Goal: Task Accomplishment & Management: Use online tool/utility

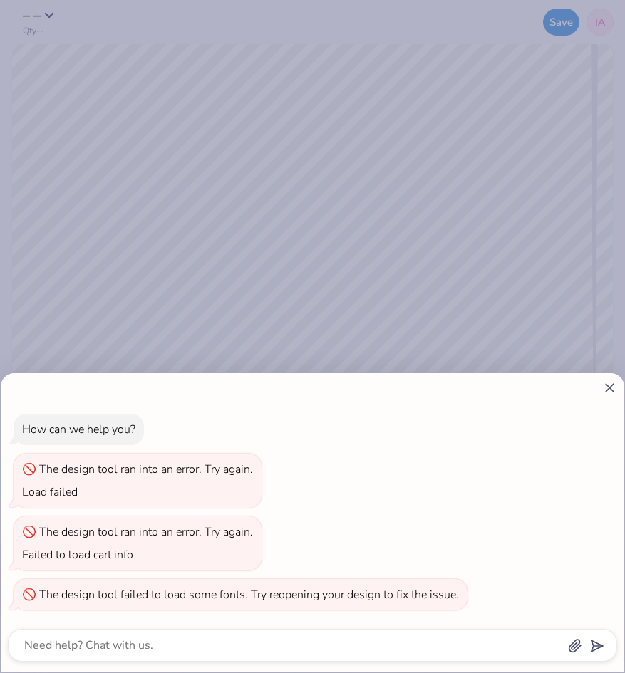
click at [609, 387] on line at bounding box center [609, 388] width 8 height 8
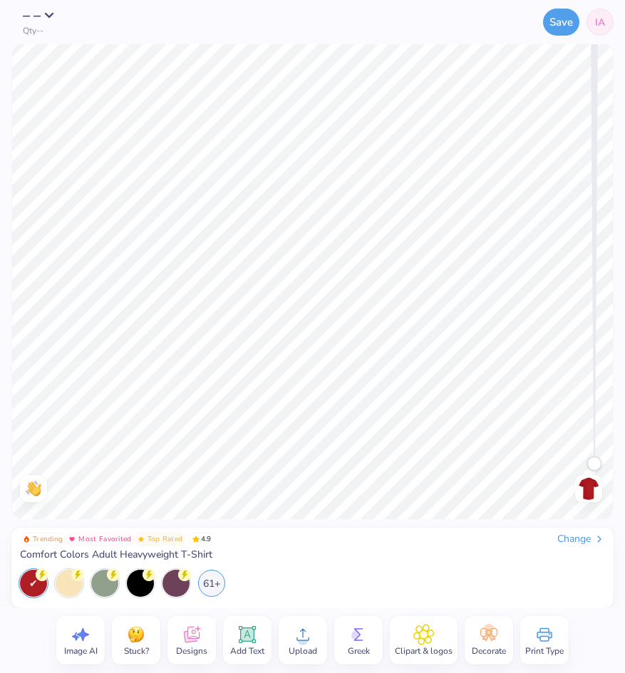
type textarea "x"
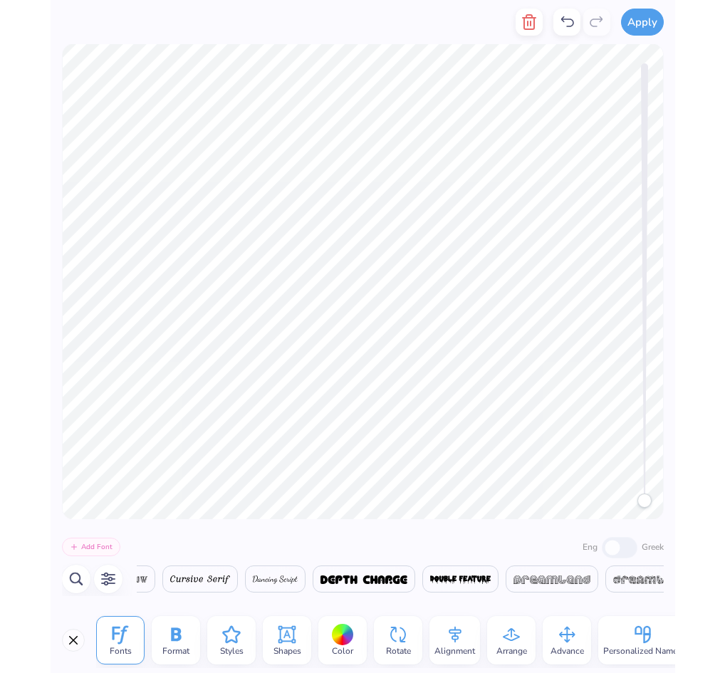
scroll to position [0, 8842]
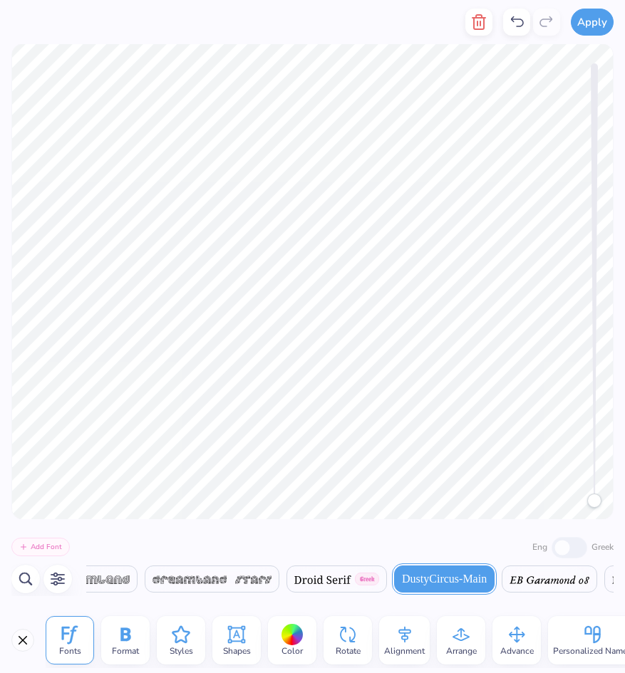
type textarea "X"
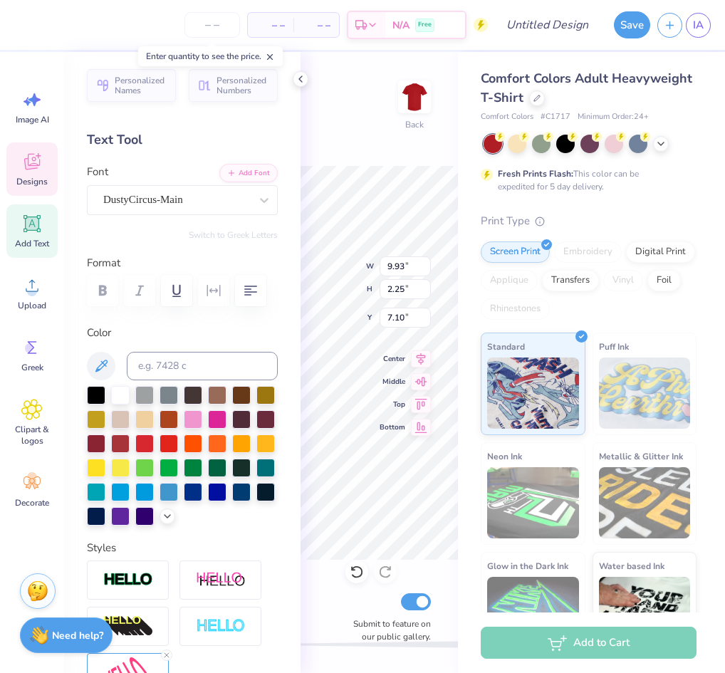
click at [264, 323] on div "– – Per Item – – Total Est. Delivery N/A Free Design Title Save IA Image AI Des…" at bounding box center [362, 336] width 725 height 673
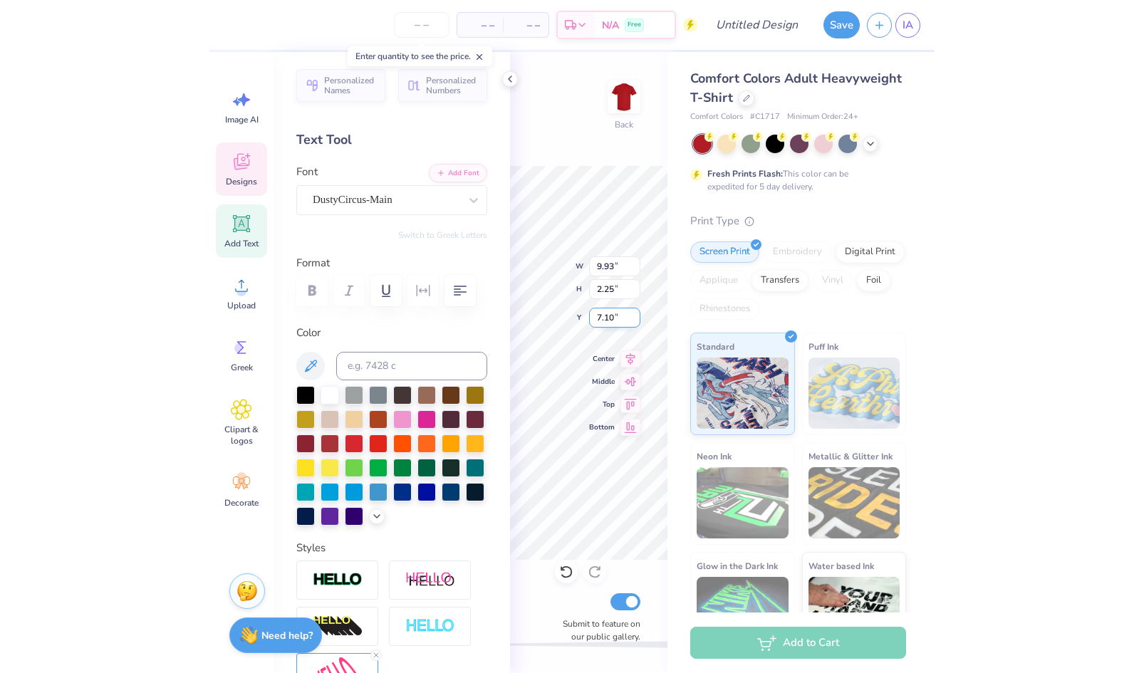
scroll to position [0, 1]
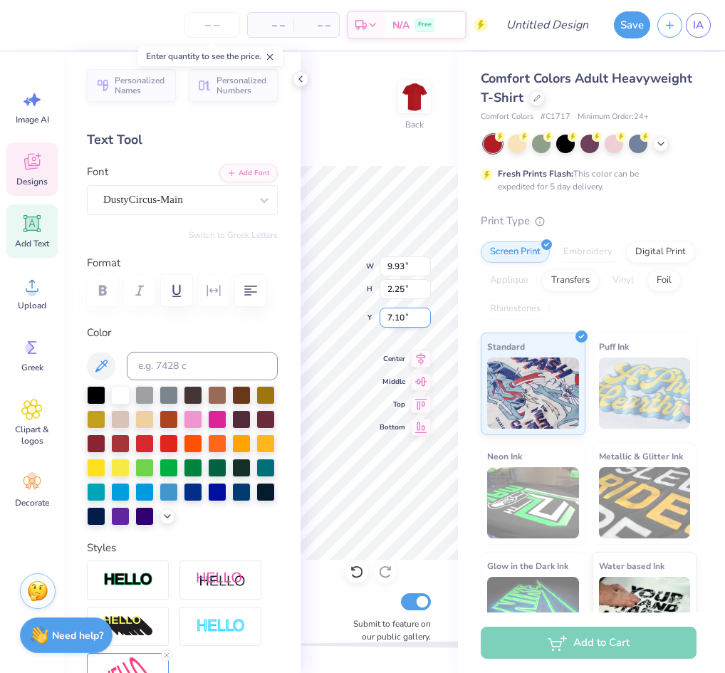
type textarea "KAPPA"
click at [297, 78] on icon at bounding box center [300, 78] width 11 height 11
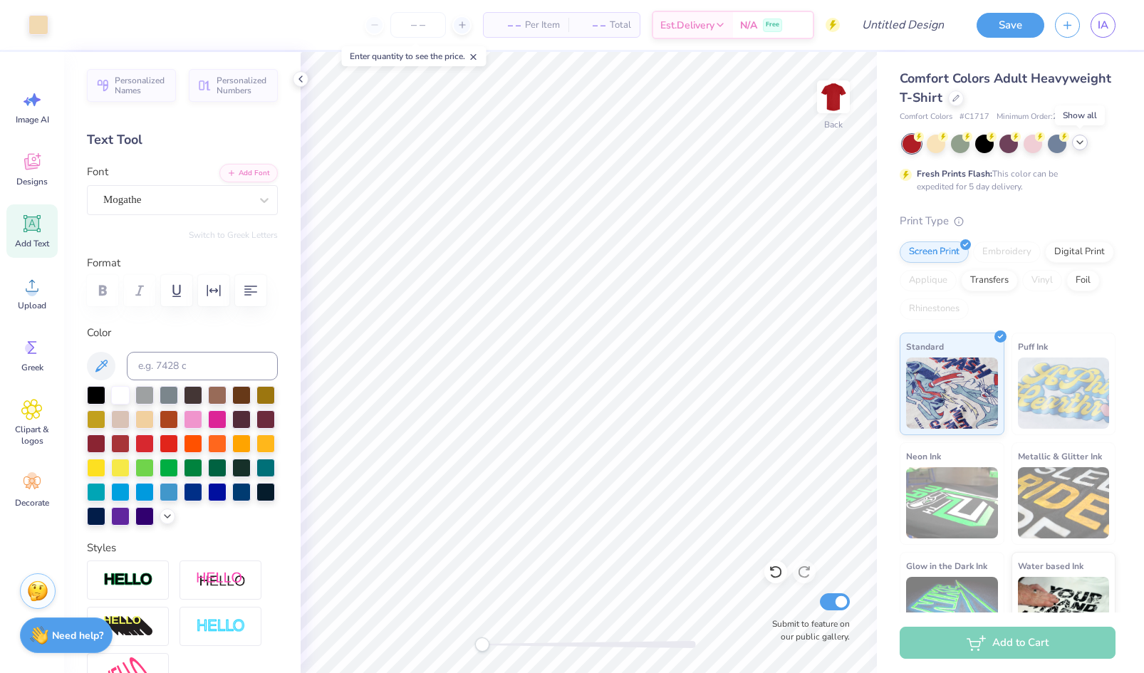
click at [716, 143] on icon at bounding box center [1079, 142] width 11 height 11
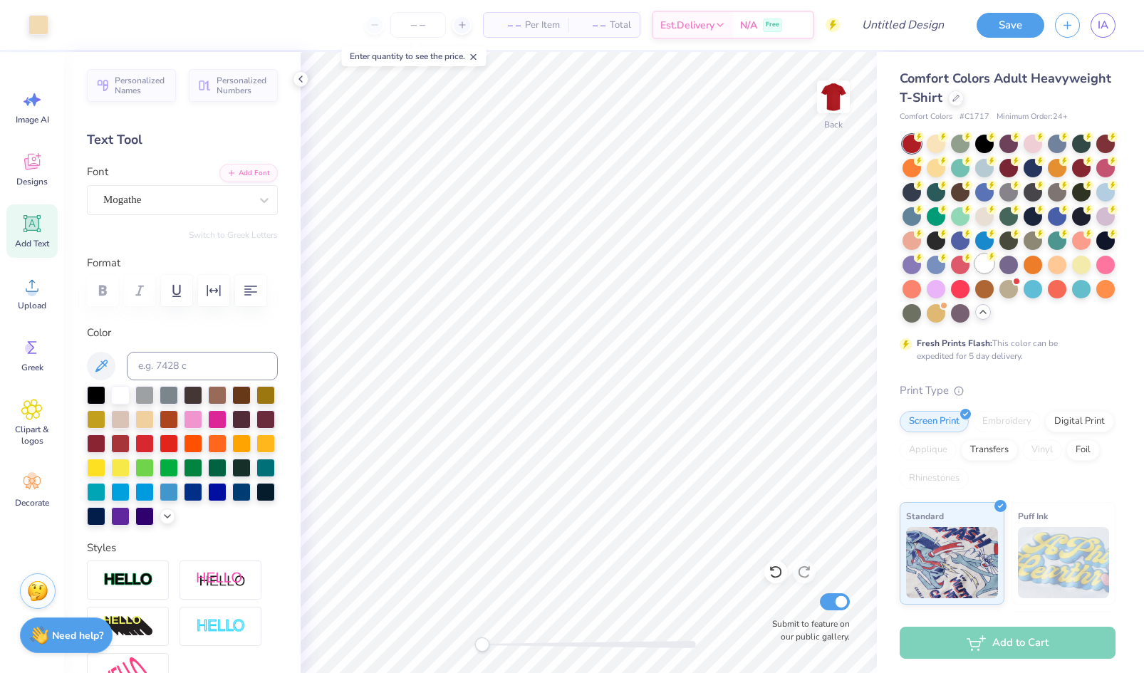
click at [716, 261] on div at bounding box center [984, 263] width 19 height 19
click at [716, 94] on icon at bounding box center [955, 96] width 7 height 7
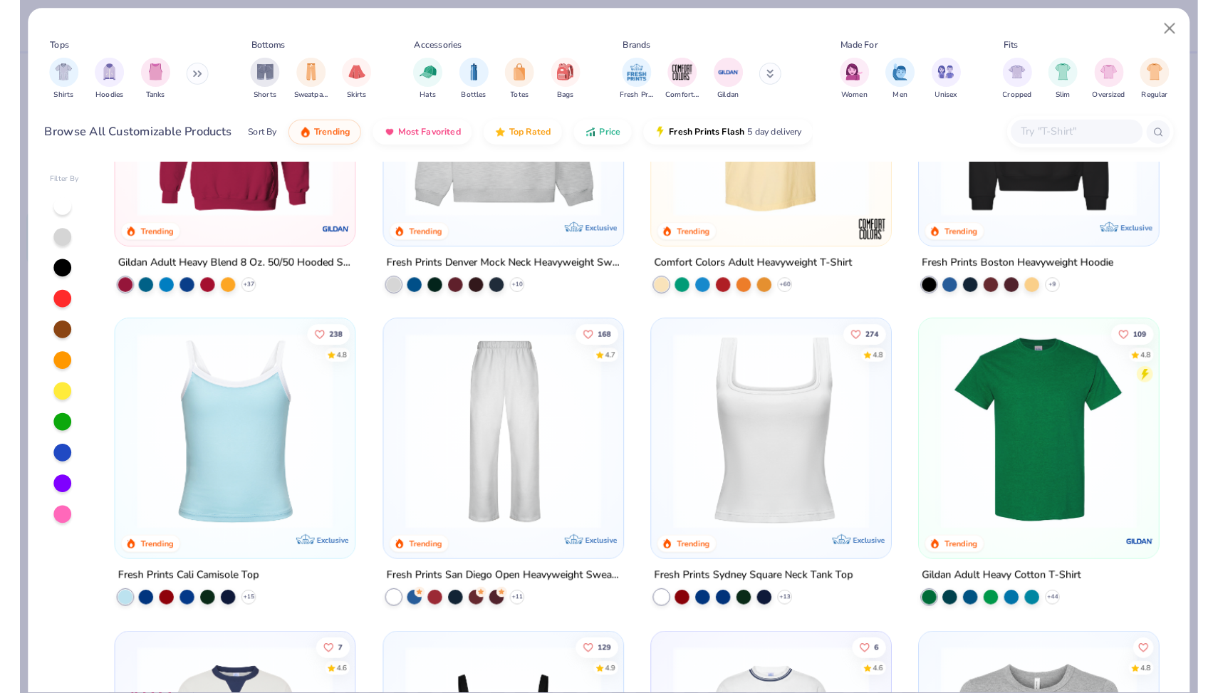
scroll to position [162, 0]
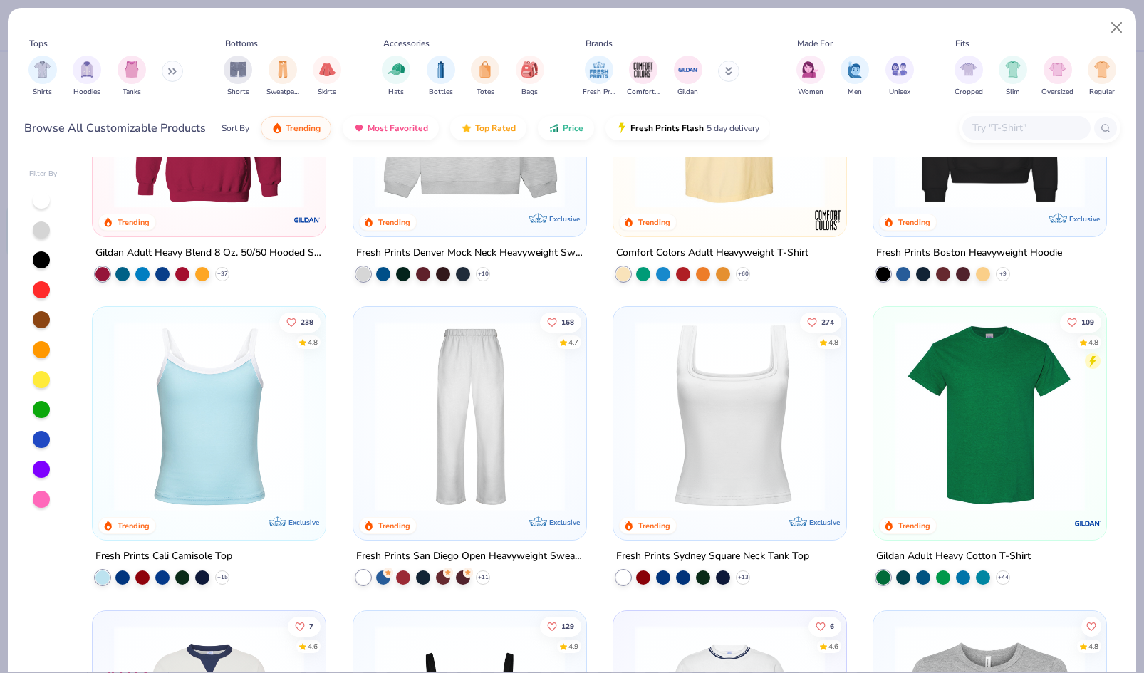
click at [716, 455] on img at bounding box center [989, 416] width 204 height 190
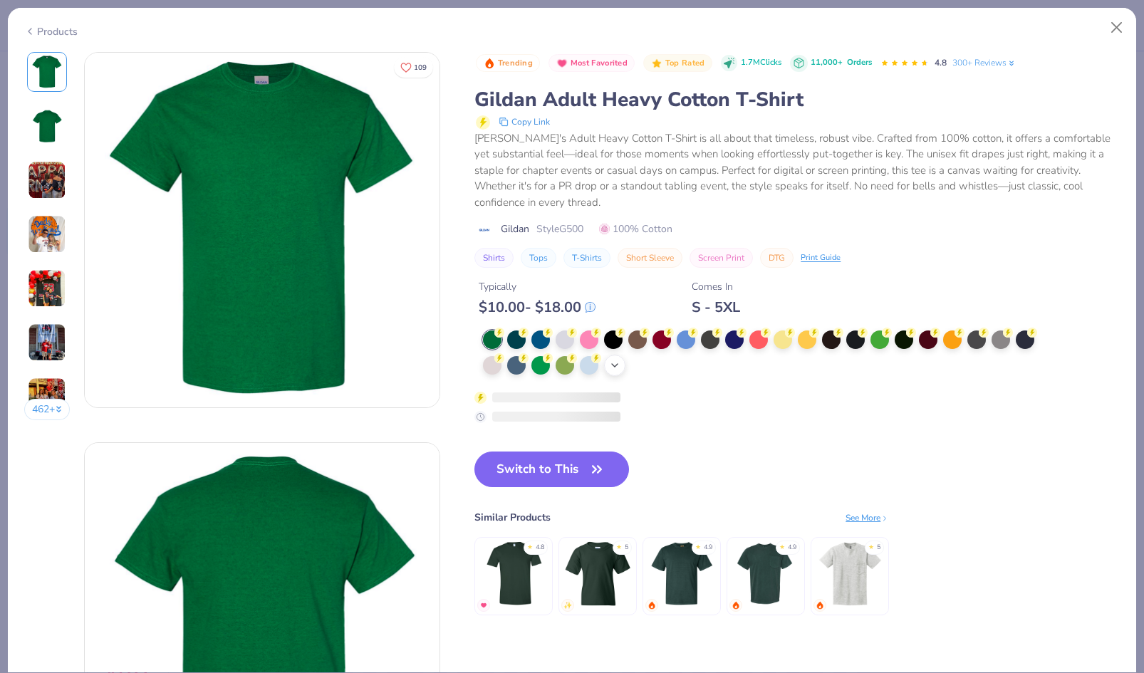
click at [612, 361] on icon at bounding box center [614, 365] width 11 height 11
click at [572, 469] on div "Trending Most Favorited Top Rated 1.7M Clicks 11,000+ Orders 4.8 300+ Reviews G…" at bounding box center [796, 348] width 645 height 592
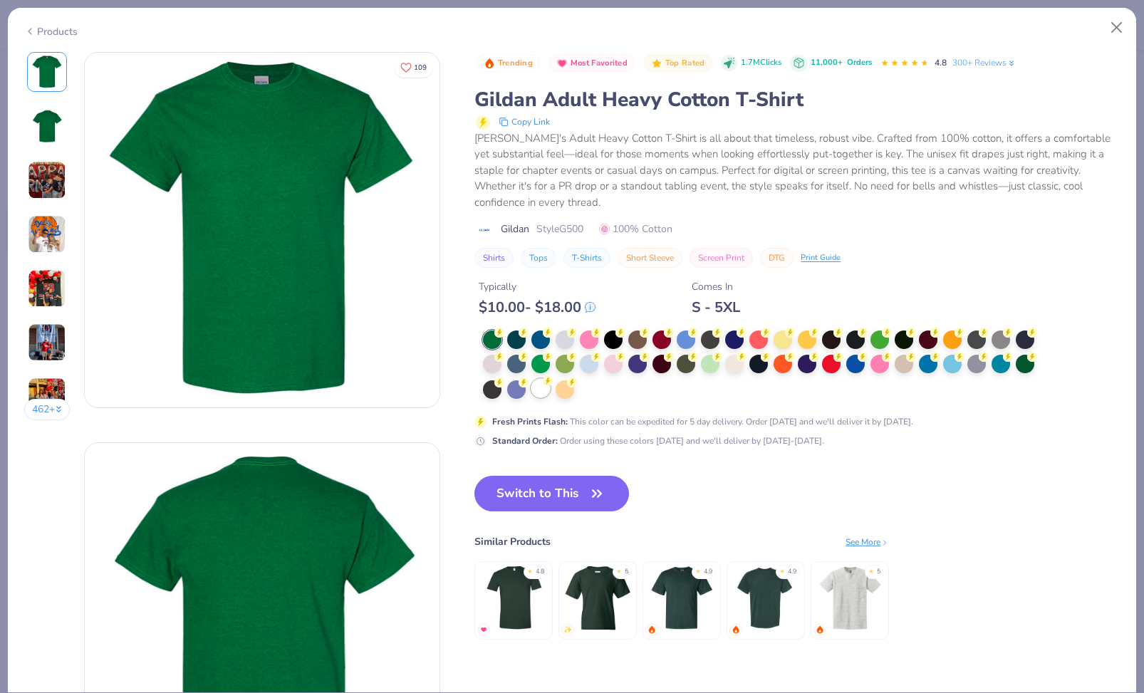
click at [538, 389] on div at bounding box center [540, 388] width 19 height 19
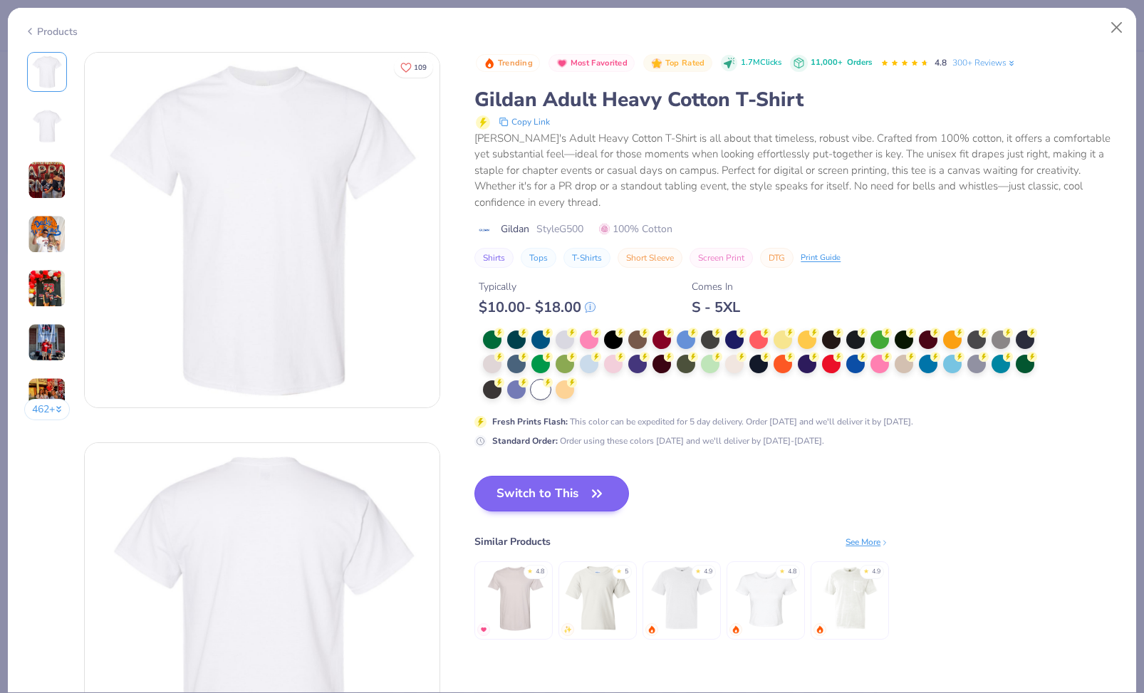
click at [550, 482] on button "Switch to This" at bounding box center [551, 494] width 155 height 36
click at [578, 491] on button "Switch to This" at bounding box center [551, 494] width 155 height 36
click at [595, 486] on icon "button" at bounding box center [597, 494] width 20 height 20
drag, startPoint x: 589, startPoint y: 491, endPoint x: 536, endPoint y: 474, distance: 55.6
click at [589, 491] on button "Switch to This" at bounding box center [551, 494] width 155 height 36
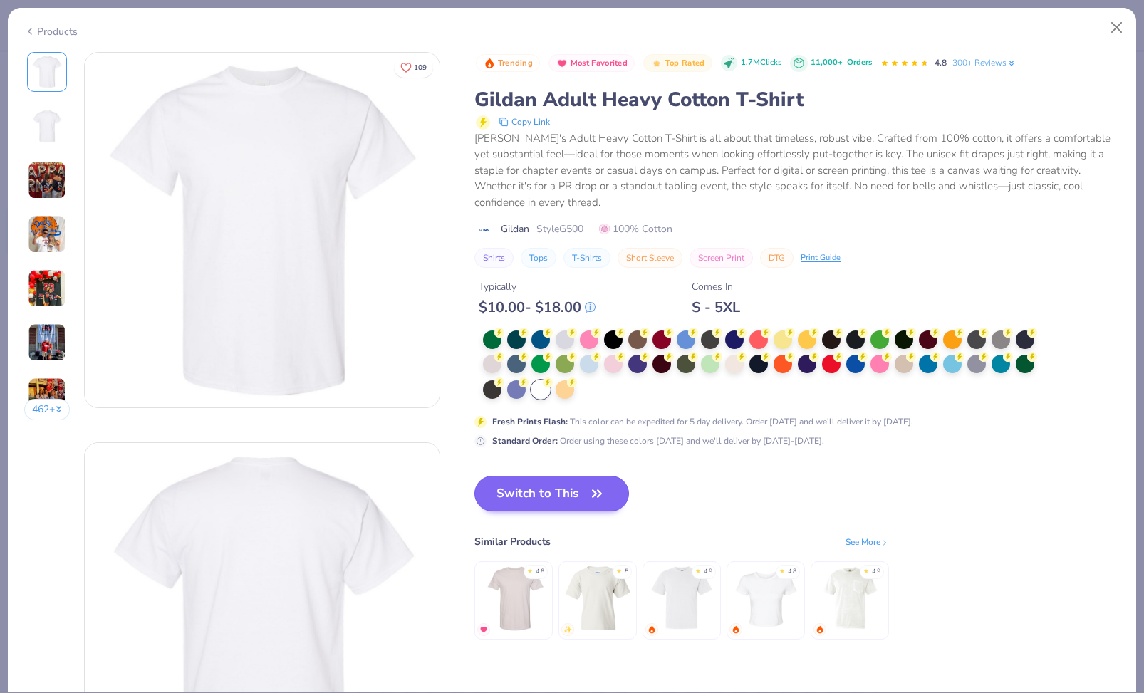
click at [593, 491] on button "Switch to This" at bounding box center [551, 494] width 155 height 36
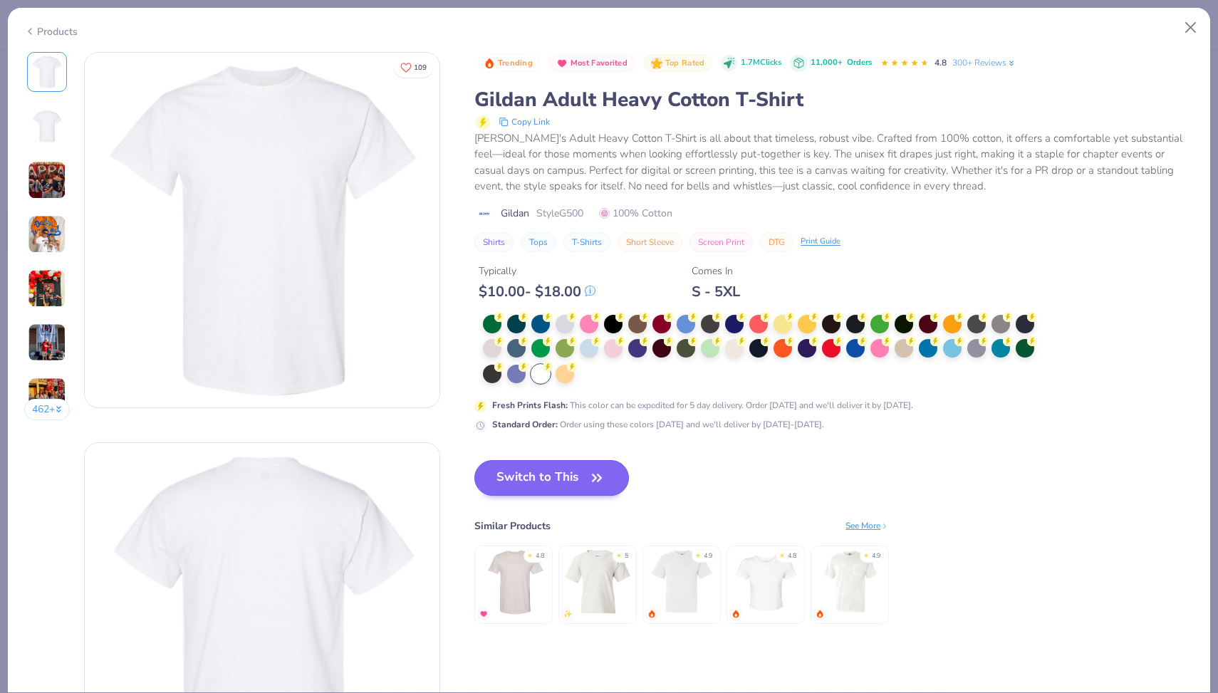
click at [543, 389] on div "Fresh Prints Flash : This color can be expedited for 5 day delivery. Order toda…" at bounding box center [759, 373] width 570 height 117
click at [536, 474] on button "Switch to This" at bounding box center [551, 478] width 155 height 36
click at [545, 486] on button "Switch to This" at bounding box center [551, 478] width 155 height 36
click at [596, 489] on button "Switch to This" at bounding box center [551, 478] width 155 height 36
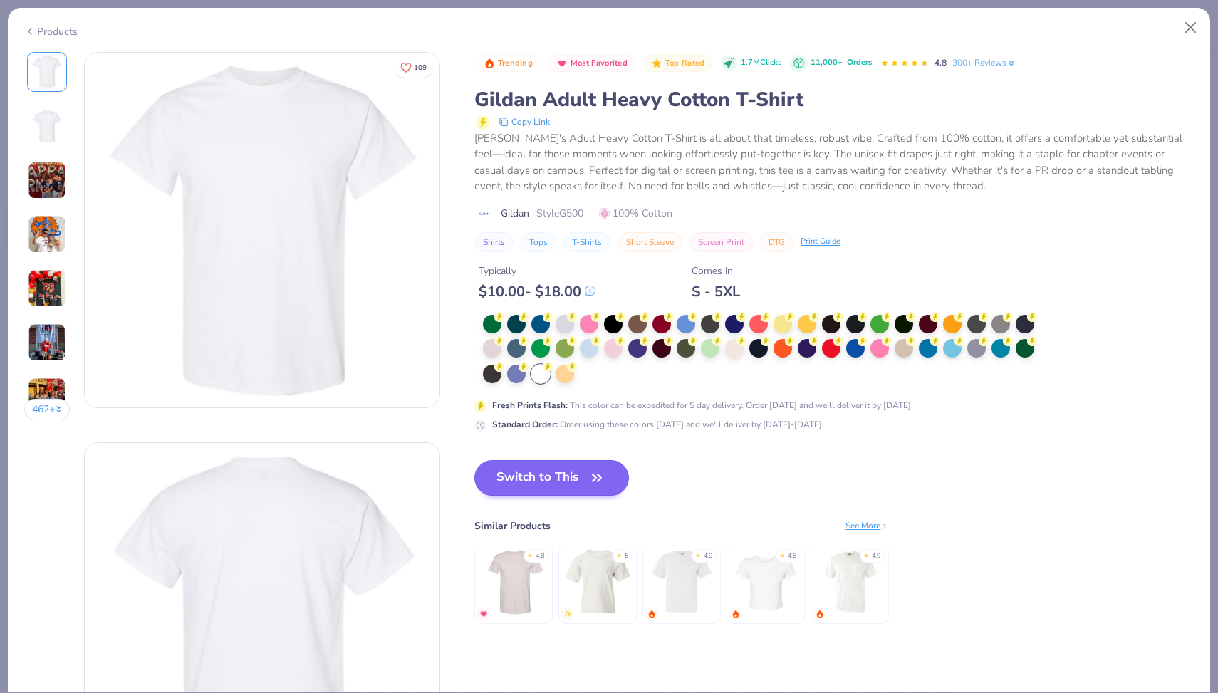
click at [596, 489] on button "Switch to This" at bounding box center [551, 478] width 155 height 36
click at [544, 491] on div "Trending Most Favorited Top Rated 1.7M Clicks 11,000+ Orders 4.8 300+ Reviews G…" at bounding box center [833, 352] width 719 height 600
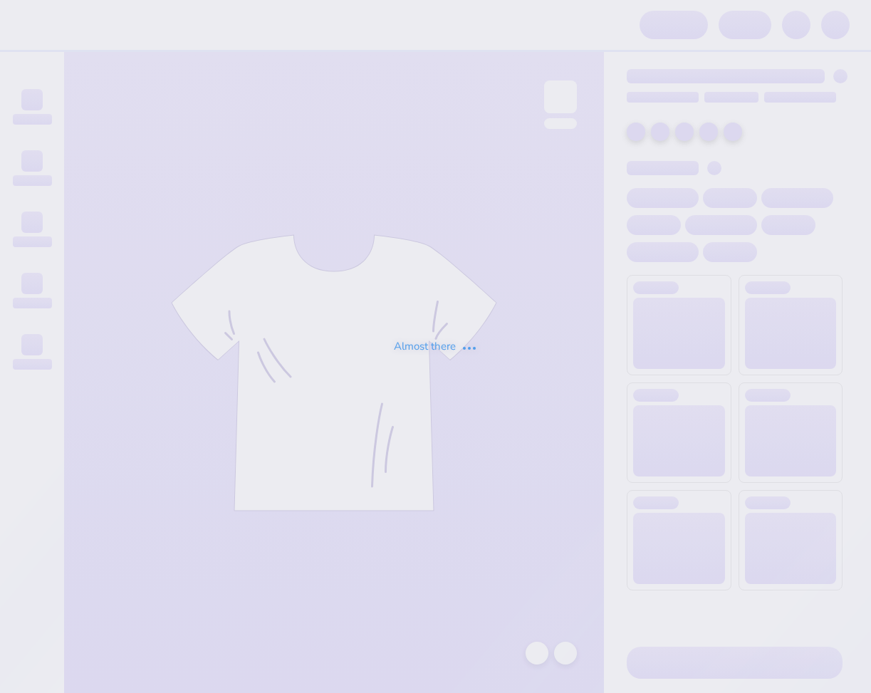
drag, startPoint x: 0, startPoint y: 0, endPoint x: 654, endPoint y: 246, distance: 698.6
click at [545, 474] on div "Almost there" at bounding box center [435, 346] width 871 height 693
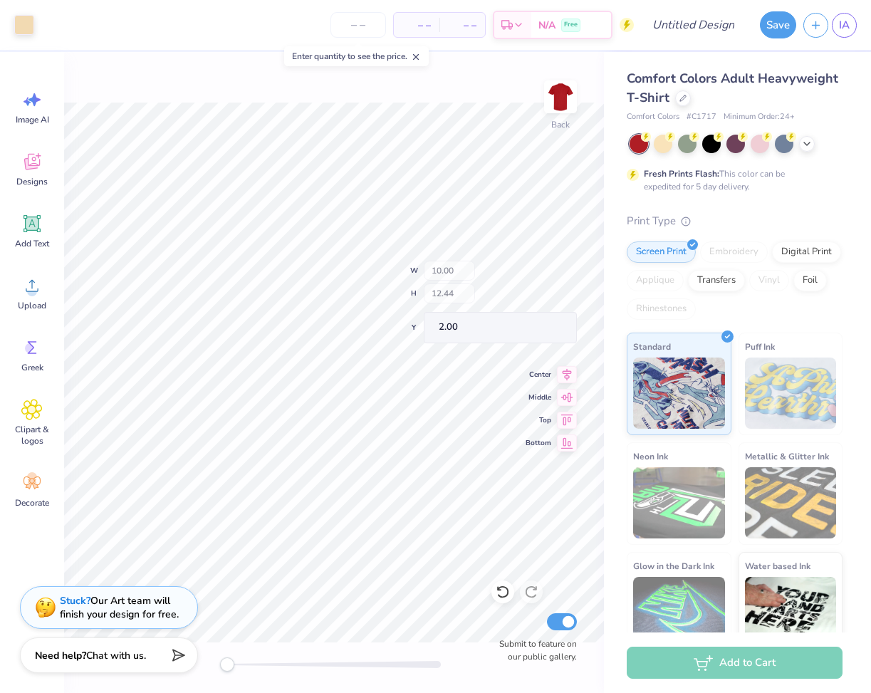
type input "5.27"
type input "2.91"
type input "9.64"
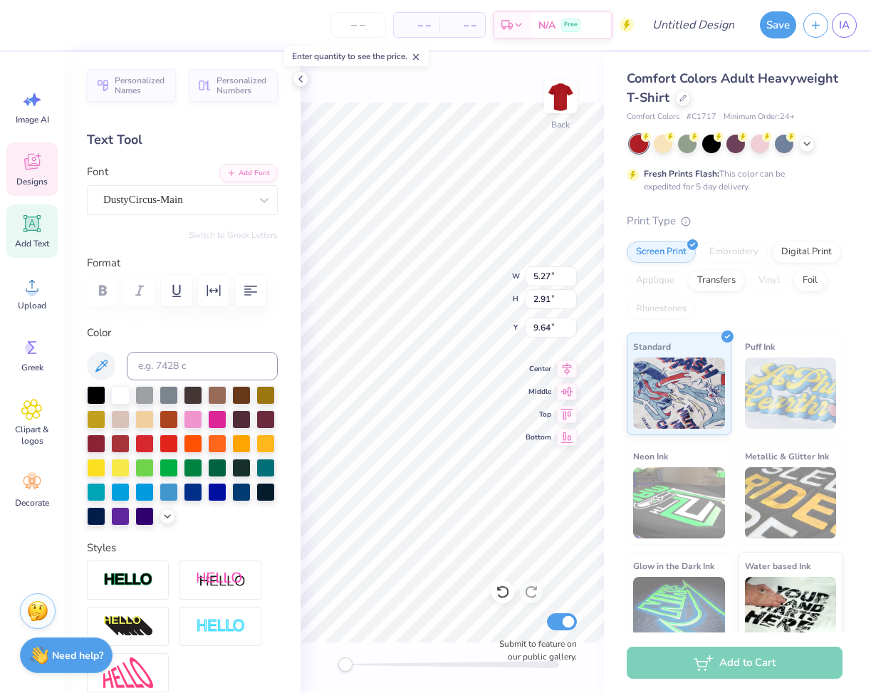
type input "9.93"
type input "2.25"
type input "7.10"
type textarea "KAPPA"
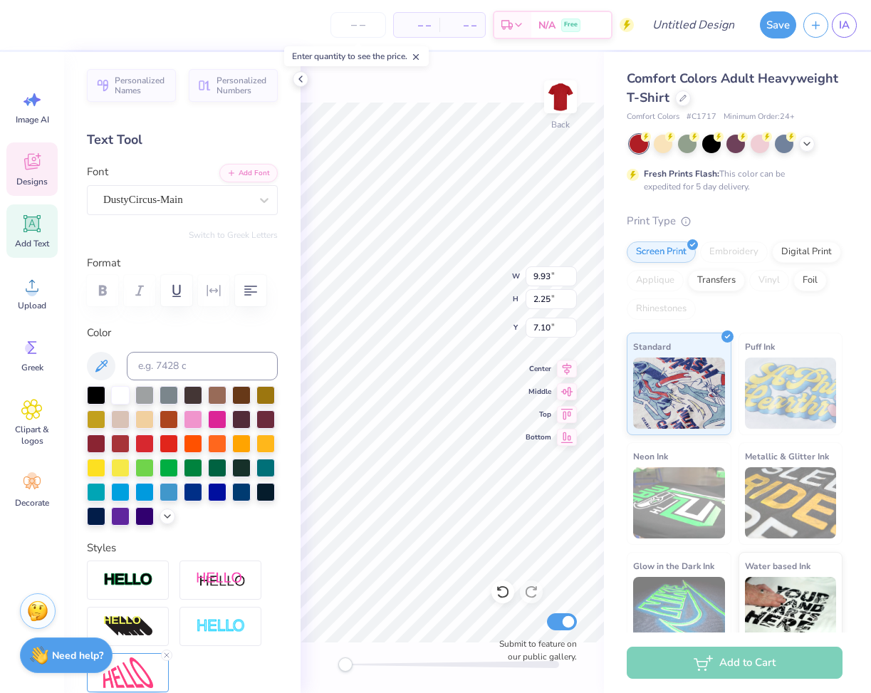
type input "8.99"
type input "1.00"
type input "12.78"
click at [19, 21] on div at bounding box center [24, 24] width 20 height 20
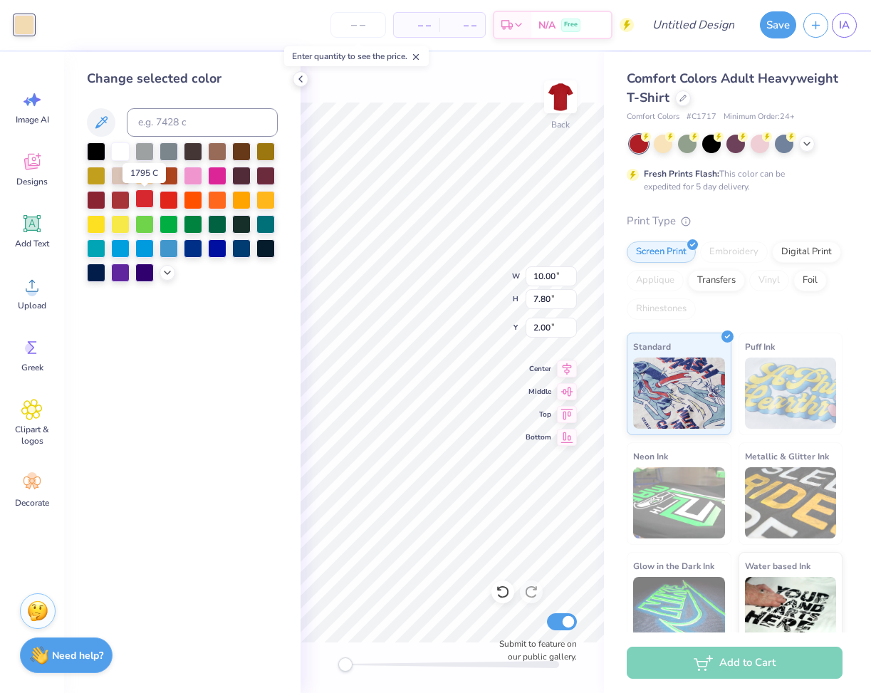
click at [145, 199] on div at bounding box center [144, 198] width 19 height 19
click at [806, 142] on icon at bounding box center [806, 142] width 11 height 11
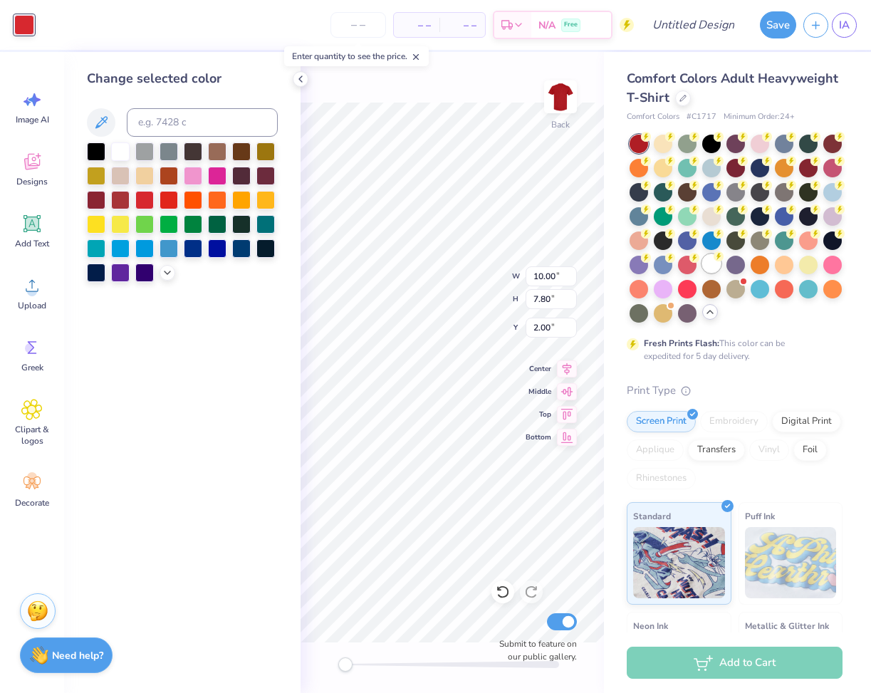
click at [711, 269] on div at bounding box center [711, 263] width 19 height 19
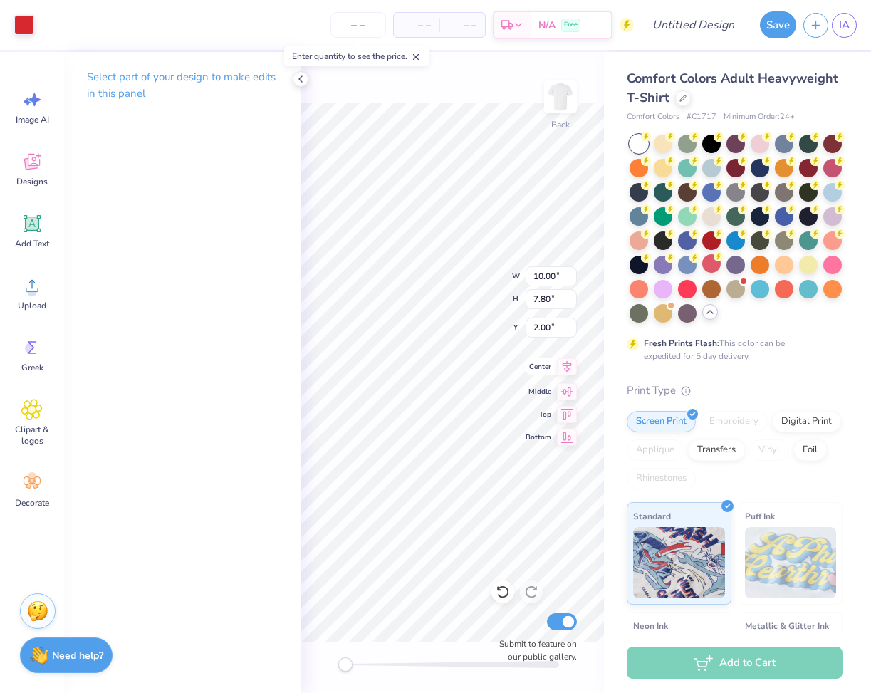
type input "2.07"
type input "2.87"
type input "6.87"
click at [298, 78] on icon at bounding box center [300, 78] width 11 height 11
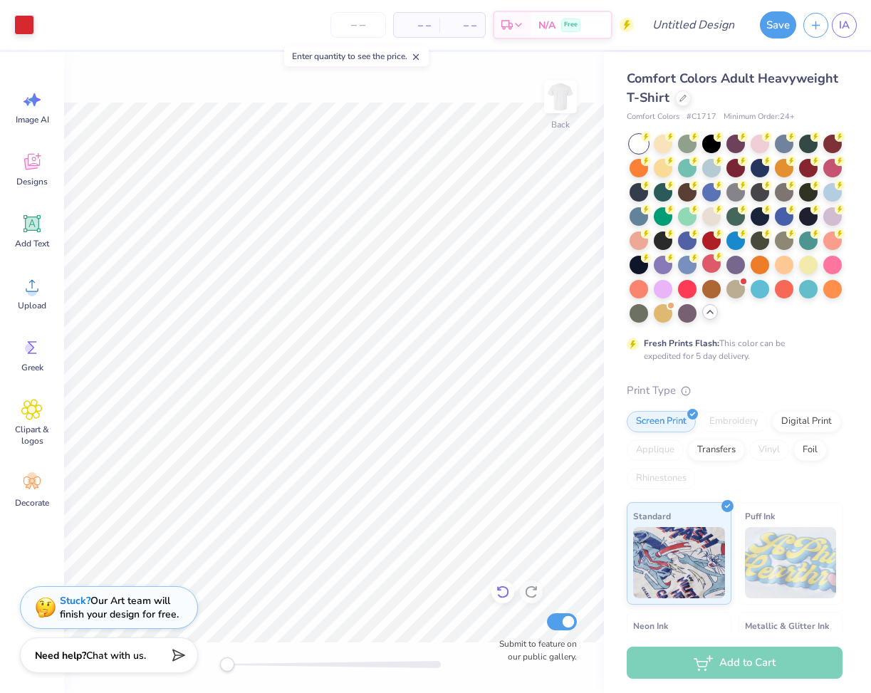
click at [505, 598] on icon at bounding box center [503, 592] width 14 height 14
click at [532, 592] on icon at bounding box center [531, 592] width 14 height 14
type input "2.48"
type input "3.62"
type input "3.04"
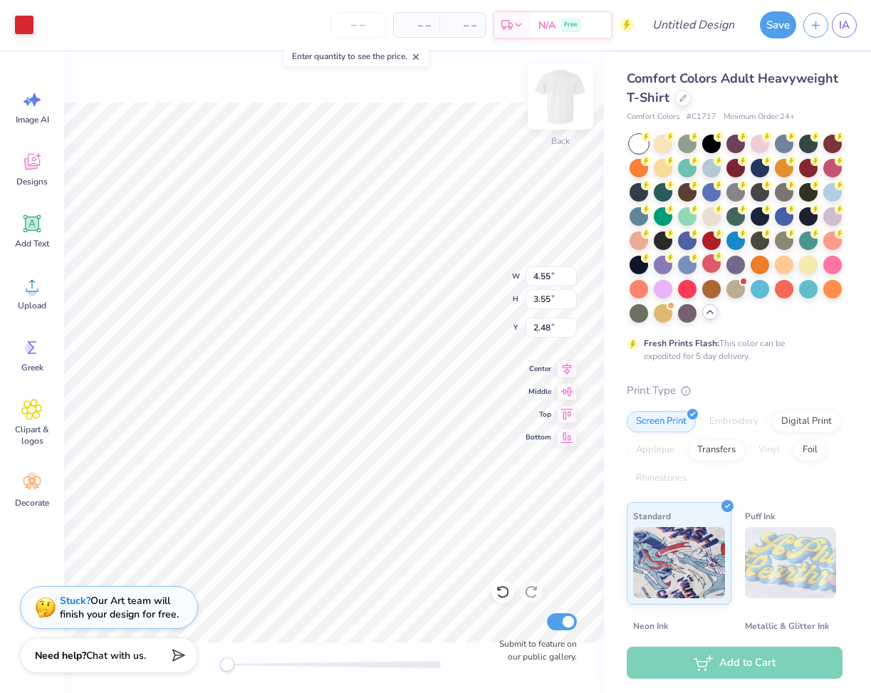
type input "2.59"
click at [419, 56] on line at bounding box center [416, 57] width 5 height 5
click at [498, 591] on icon at bounding box center [503, 592] width 14 height 14
click at [563, 109] on img at bounding box center [560, 96] width 57 height 57
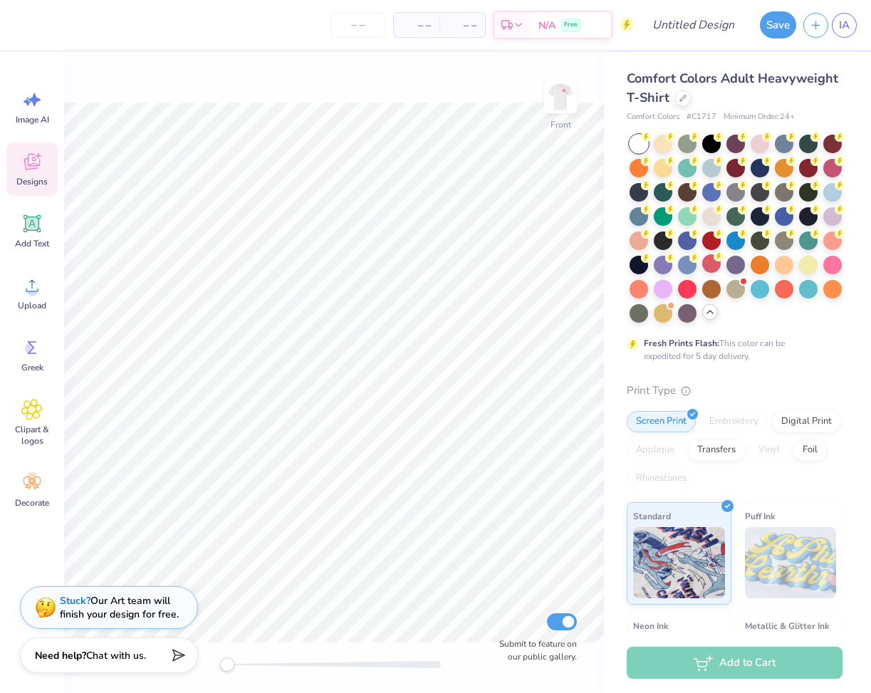
click at [22, 161] on icon at bounding box center [31, 161] width 21 height 21
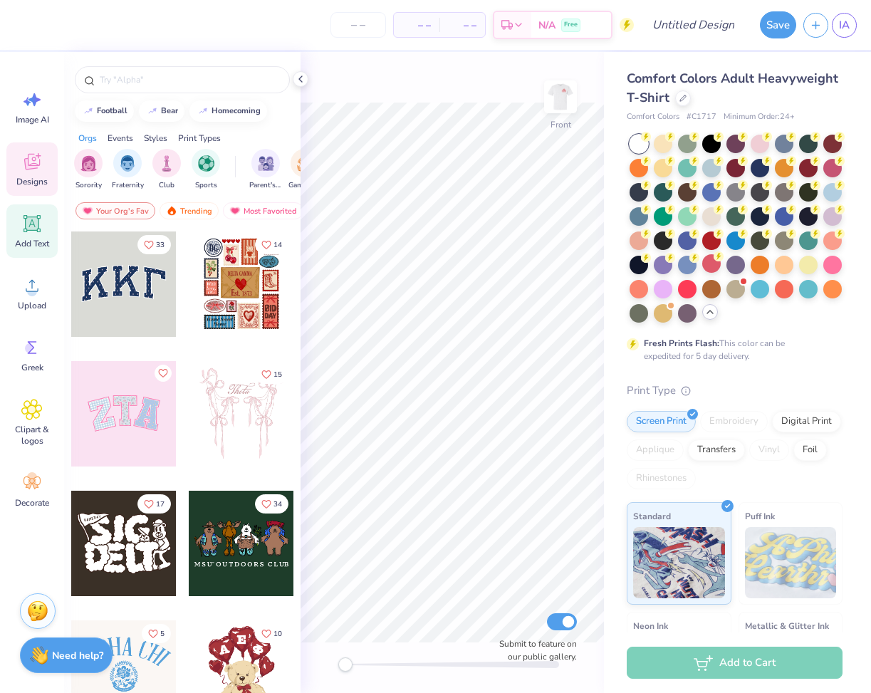
click at [37, 230] on icon at bounding box center [31, 223] width 17 height 17
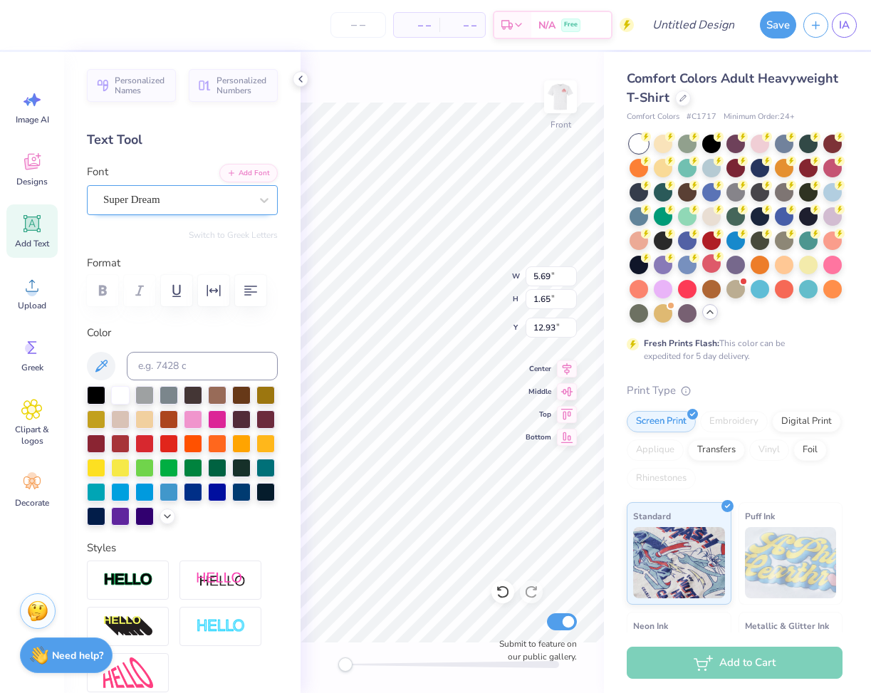
click at [195, 208] on div "Super Dream" at bounding box center [177, 200] width 150 height 22
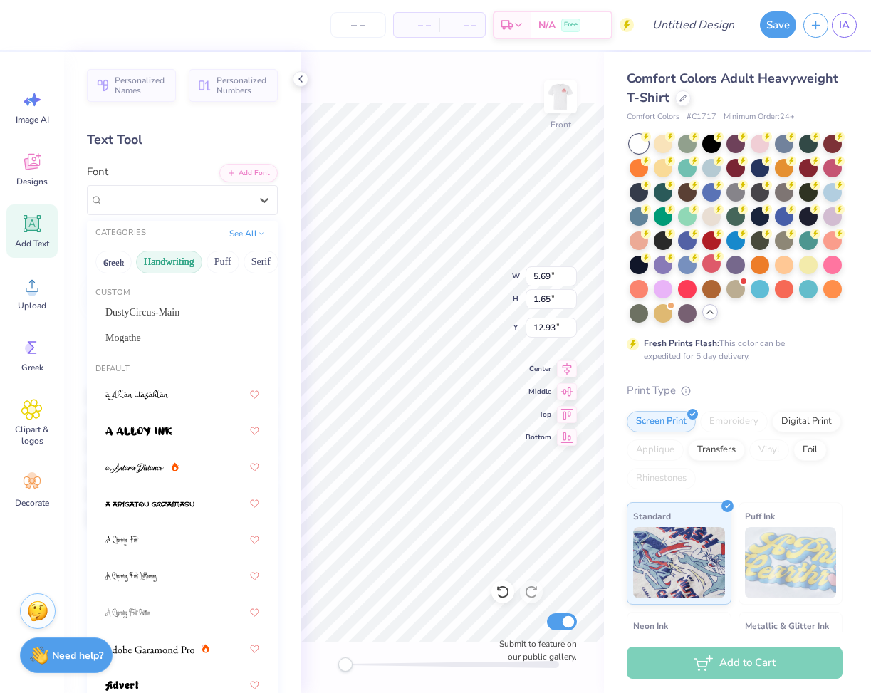
click at [169, 264] on button "Handwriting" at bounding box center [169, 262] width 66 height 23
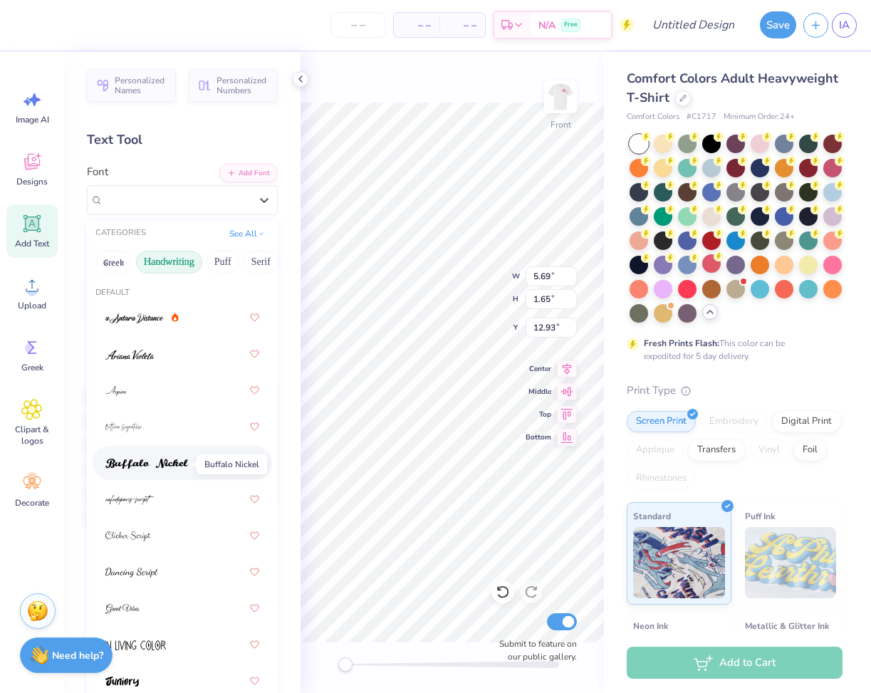
click at [172, 471] on span at bounding box center [146, 463] width 83 height 15
click at [175, 197] on div "Buffalo Nickel" at bounding box center [177, 200] width 150 height 22
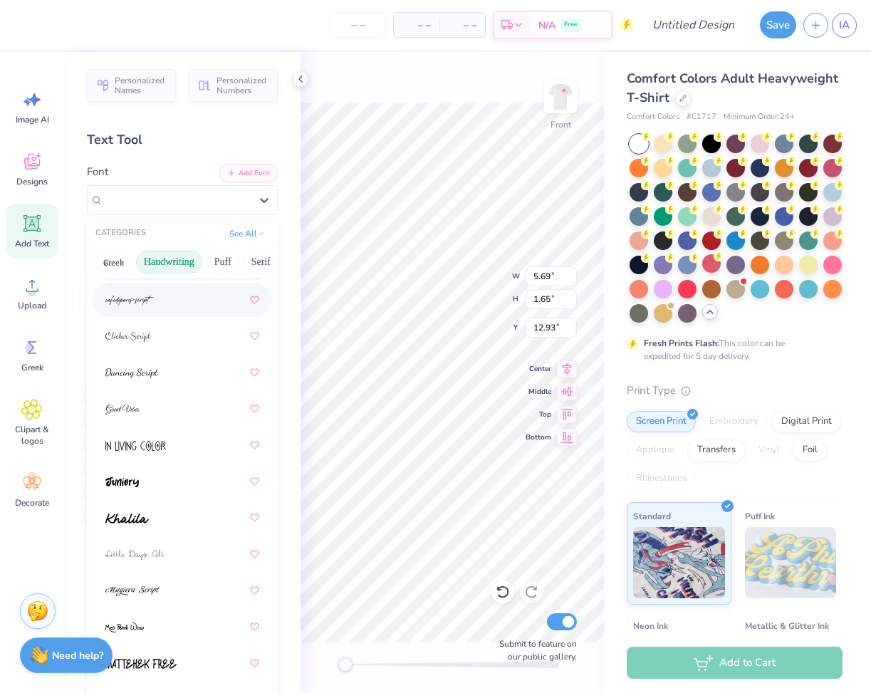
scroll to position [204, 0]
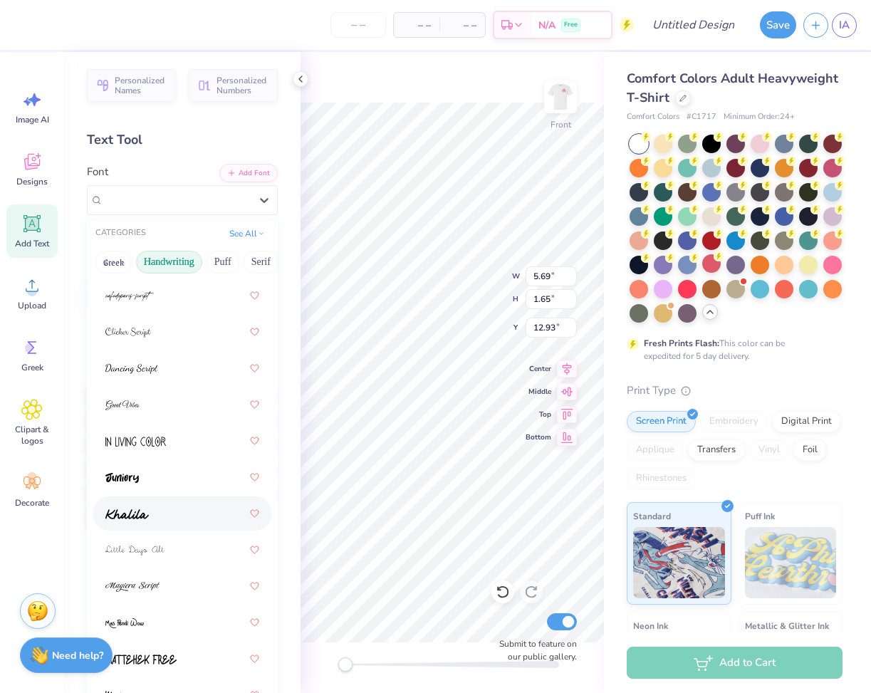
click at [166, 515] on div at bounding box center [182, 514] width 154 height 26
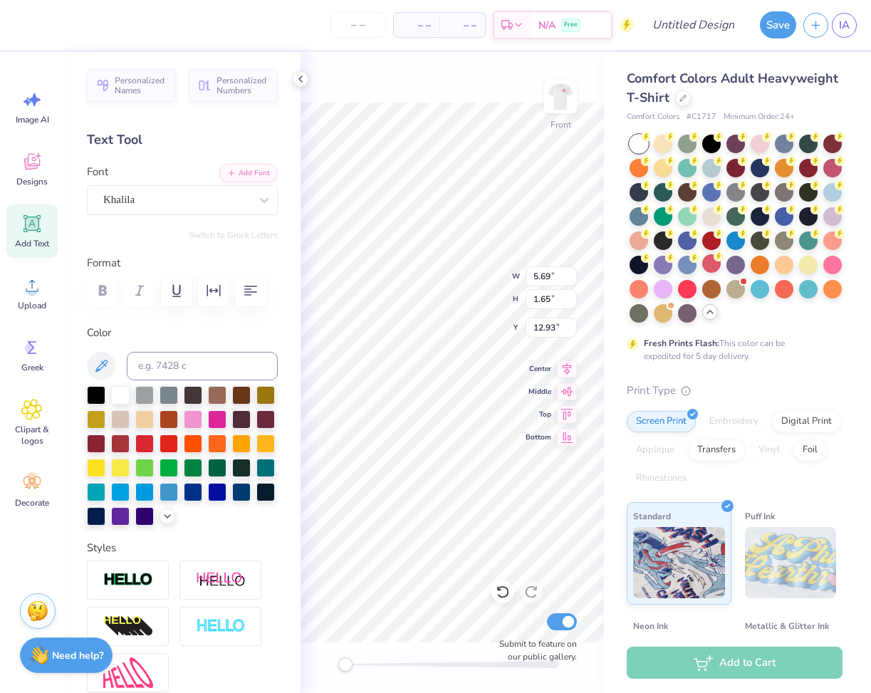
click at [107, 293] on div at bounding box center [182, 290] width 191 height 31
click at [164, 214] on div "Khalila" at bounding box center [182, 200] width 191 height 30
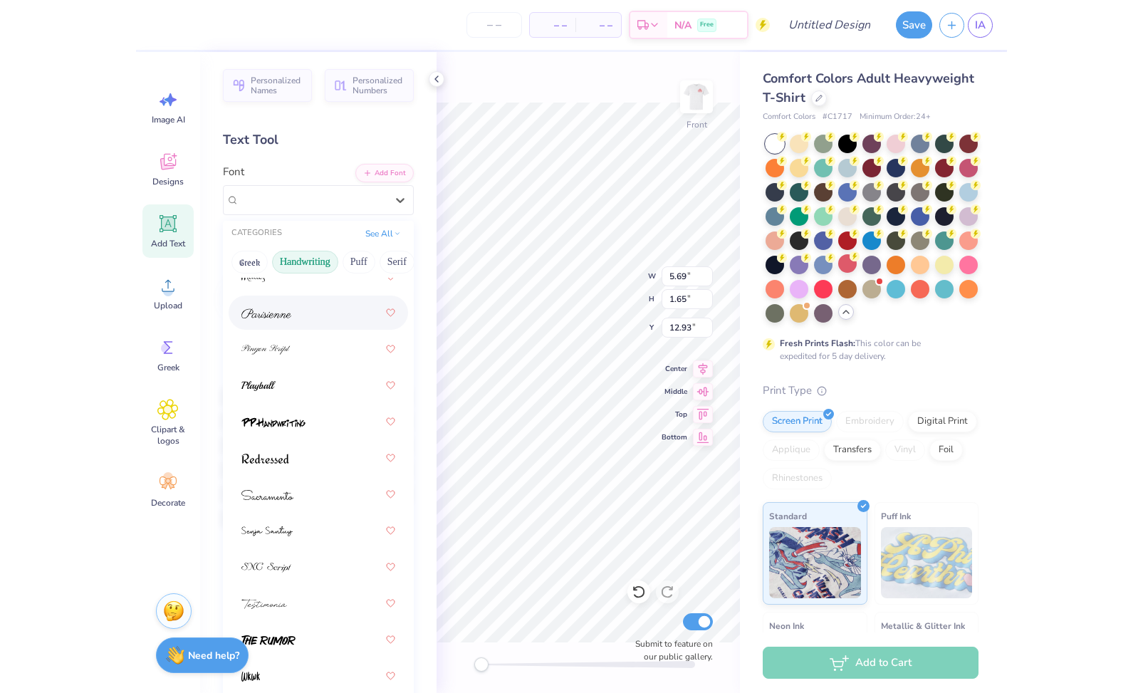
scroll to position [622, 0]
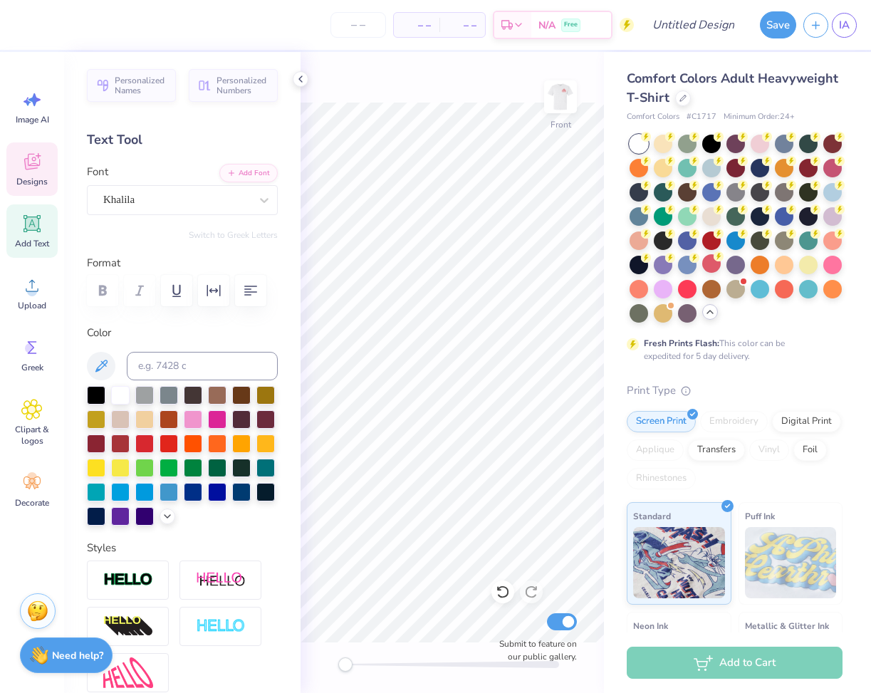
click at [28, 175] on div "Designs" at bounding box center [31, 168] width 51 height 53
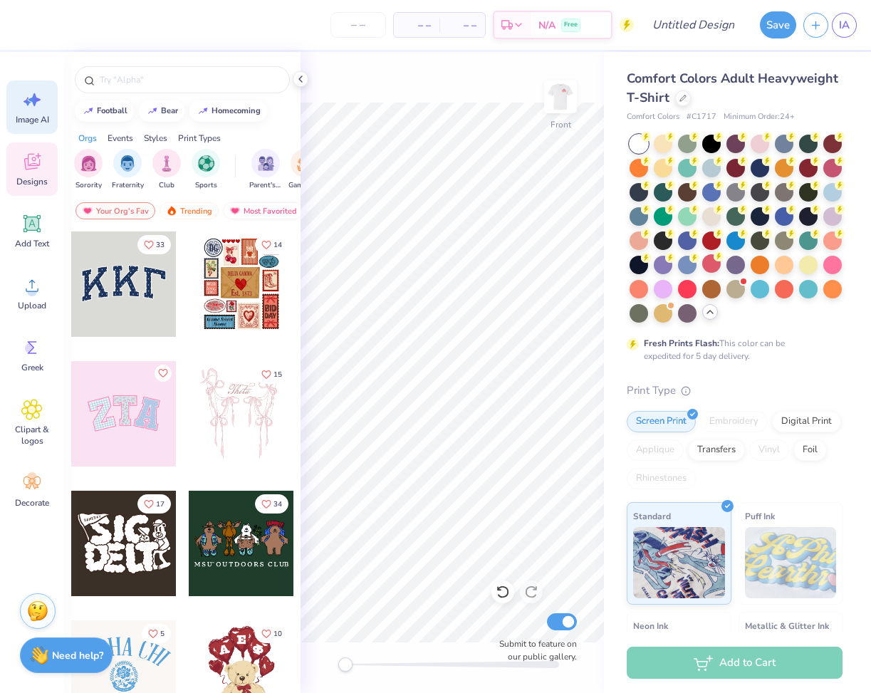
click at [40, 104] on icon at bounding box center [31, 99] width 21 height 21
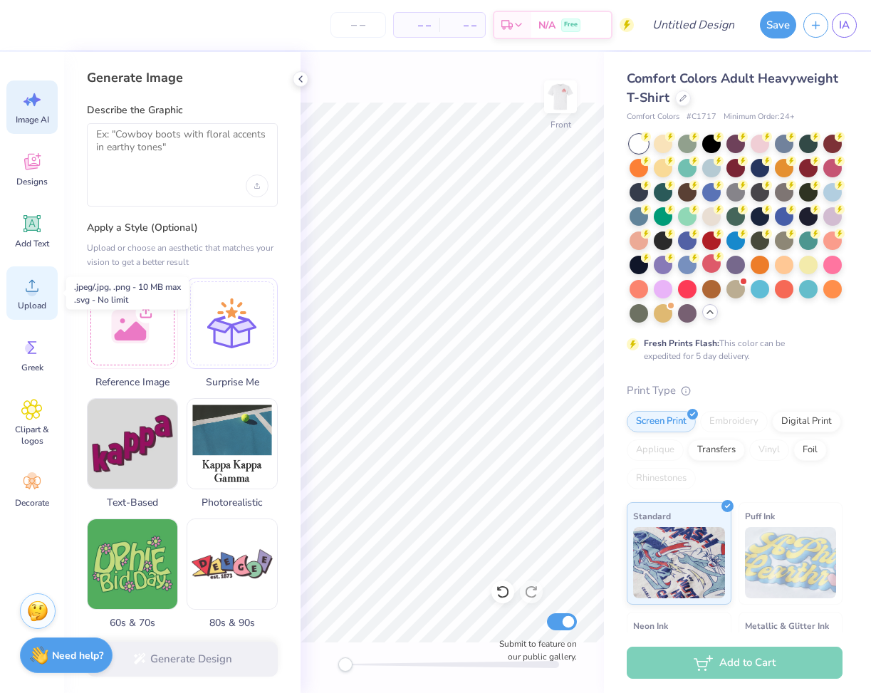
click at [47, 283] on div "Upload" at bounding box center [31, 292] width 51 height 53
click at [148, 309] on div at bounding box center [132, 321] width 91 height 91
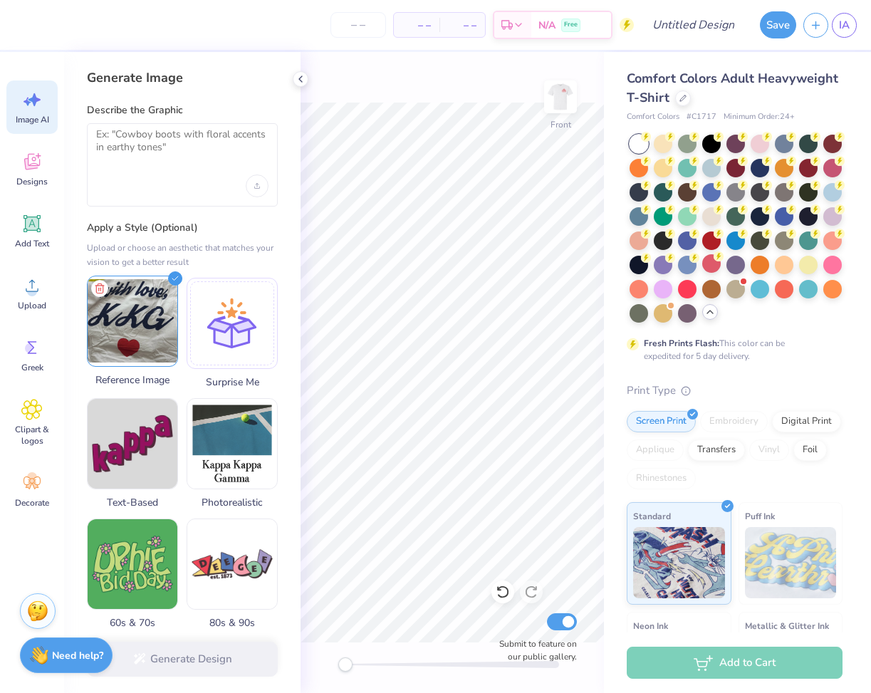
click at [133, 328] on img at bounding box center [133, 321] width 90 height 90
click at [178, 182] on div at bounding box center [182, 185] width 172 height 23
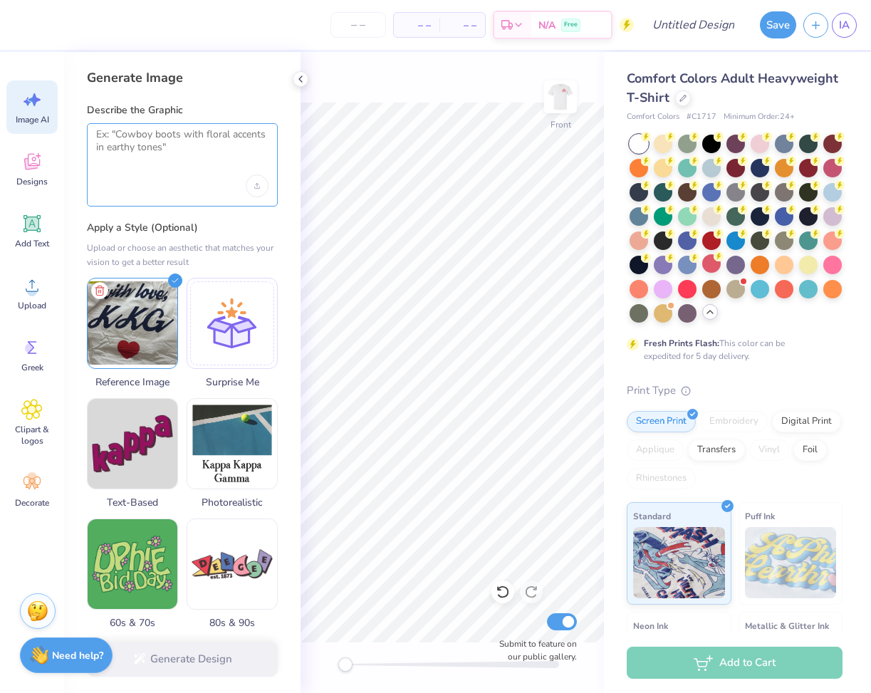
click at [151, 156] on textarea at bounding box center [182, 146] width 172 height 36
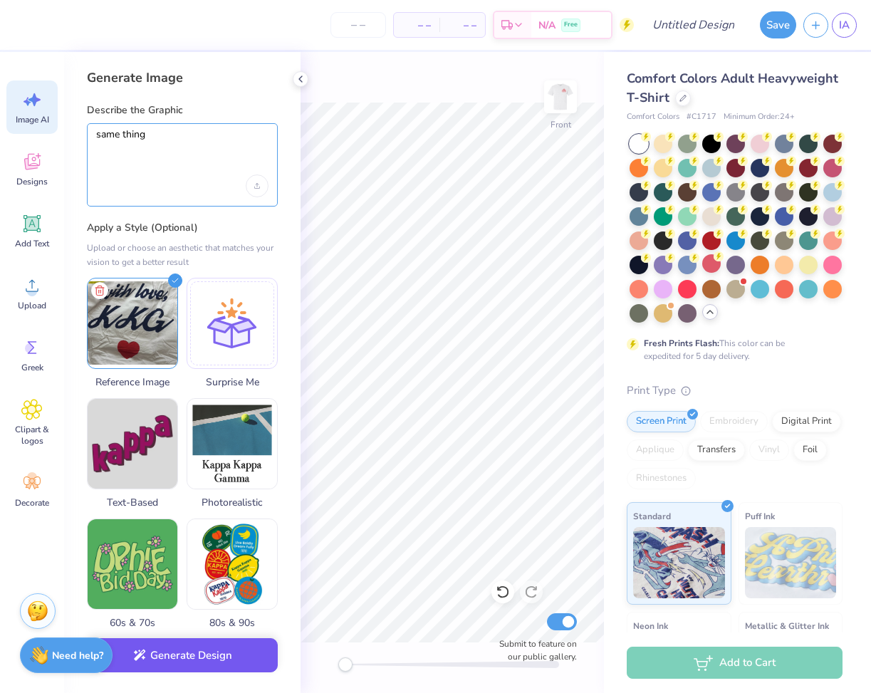
type textarea "same thing"
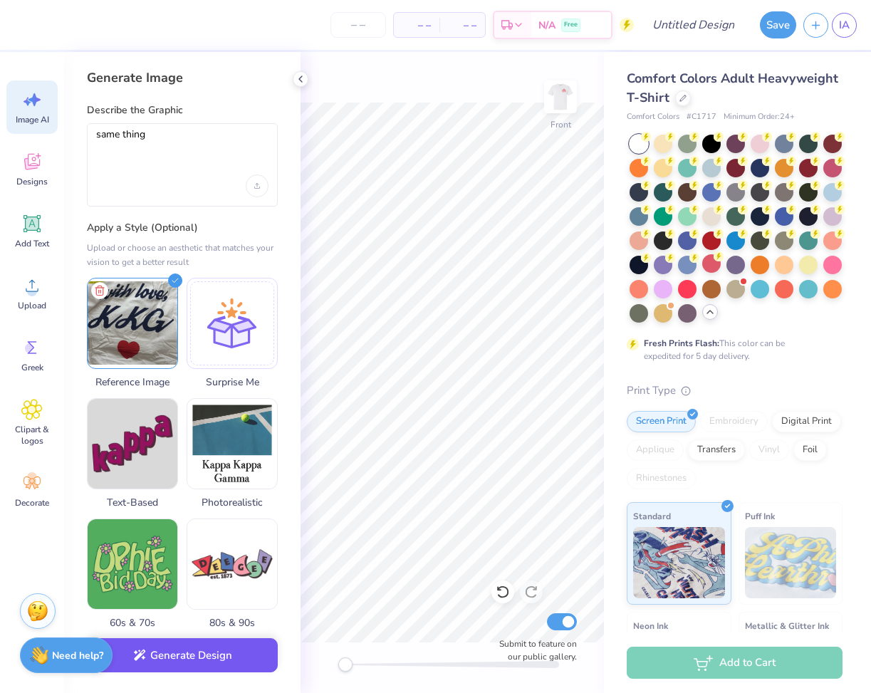
click at [189, 652] on button "Generate Design" at bounding box center [182, 655] width 191 height 35
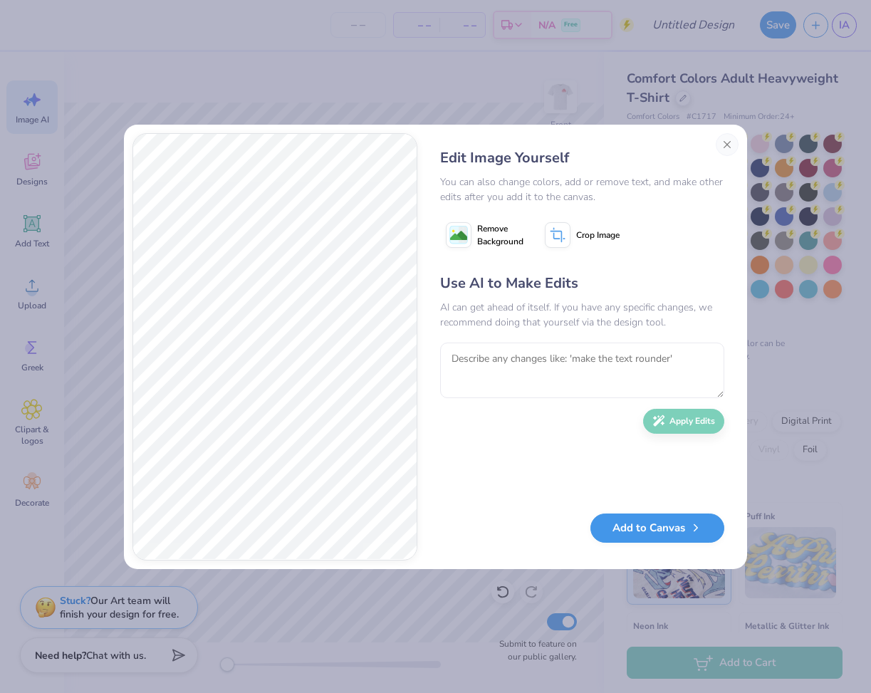
click at [651, 532] on button "Add to Canvas" at bounding box center [657, 527] width 134 height 29
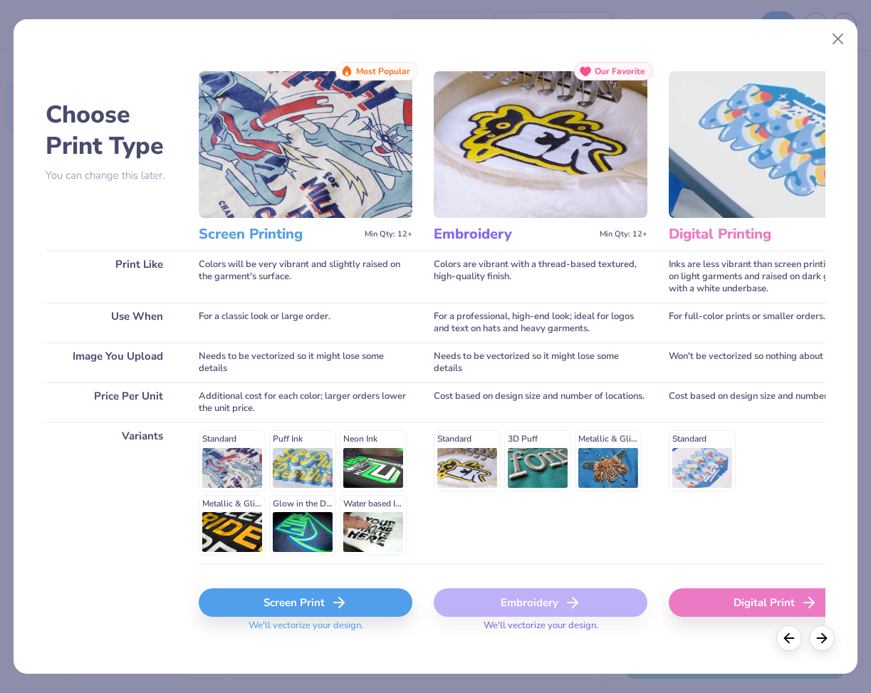
click at [361, 600] on div "Screen Print" at bounding box center [306, 602] width 214 height 28
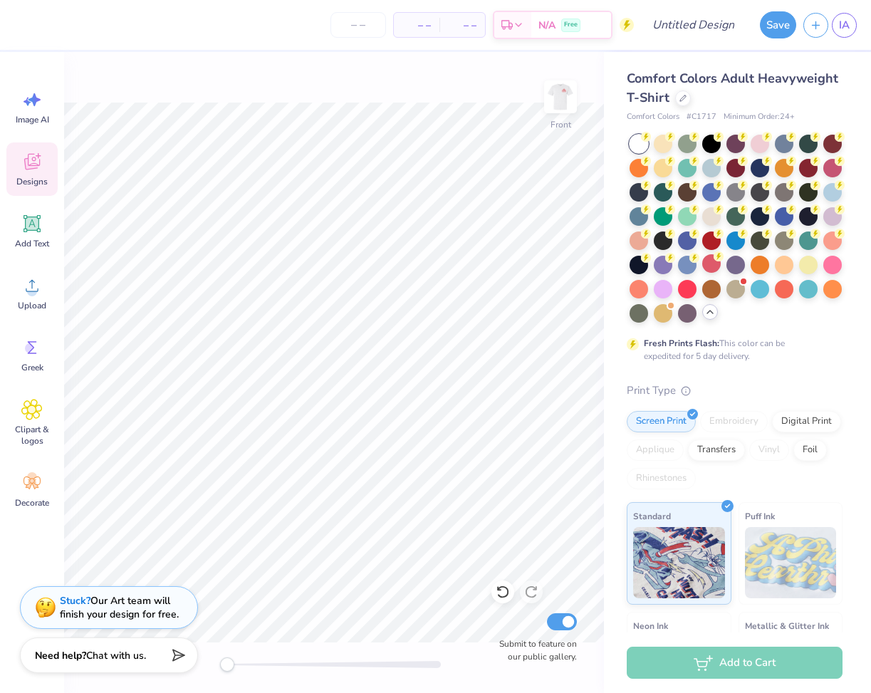
click at [28, 167] on icon at bounding box center [32, 163] width 14 height 11
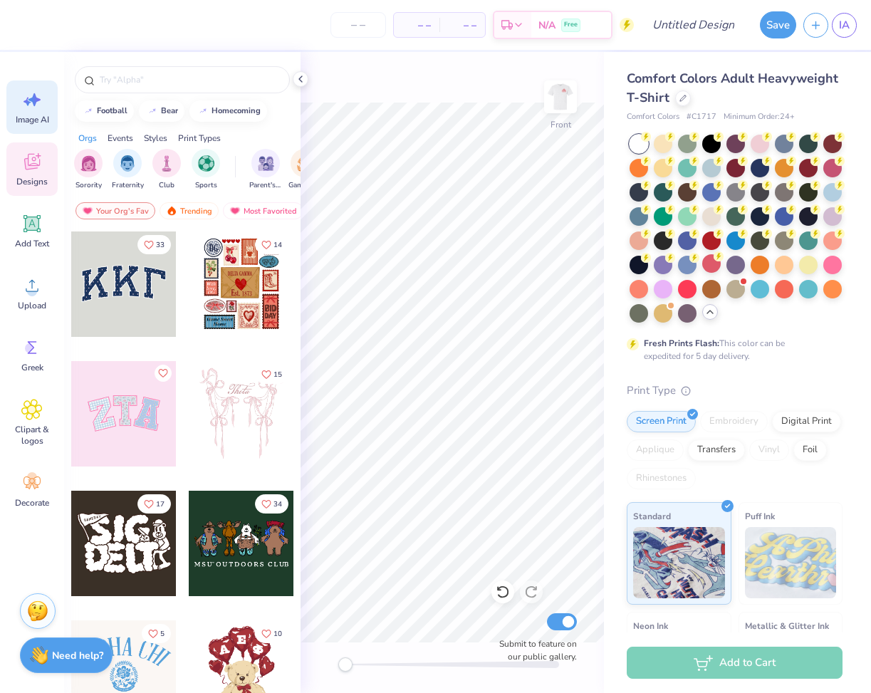
click at [39, 105] on icon at bounding box center [31, 99] width 21 height 21
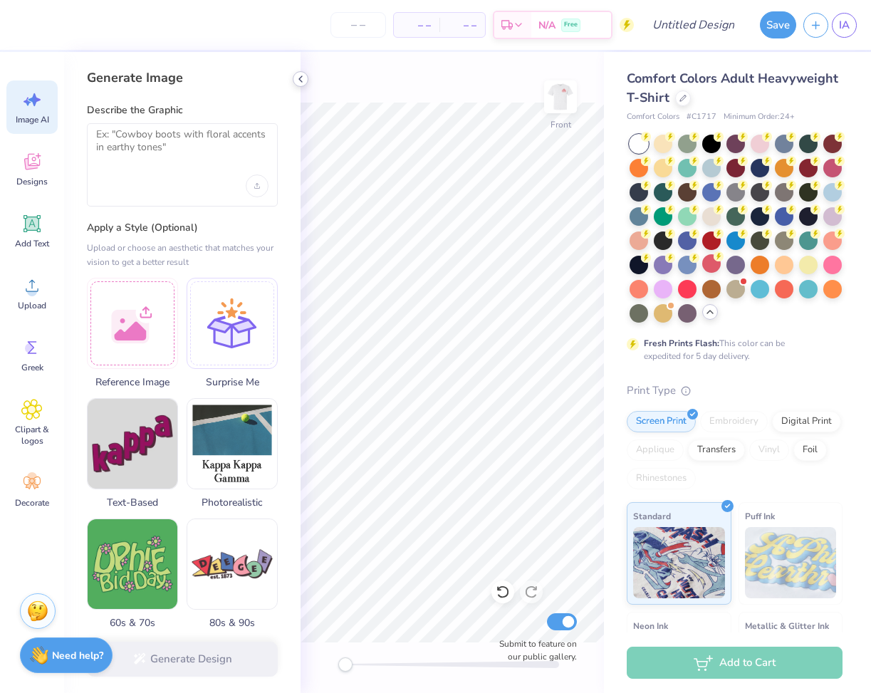
click at [307, 80] on div at bounding box center [301, 79] width 16 height 16
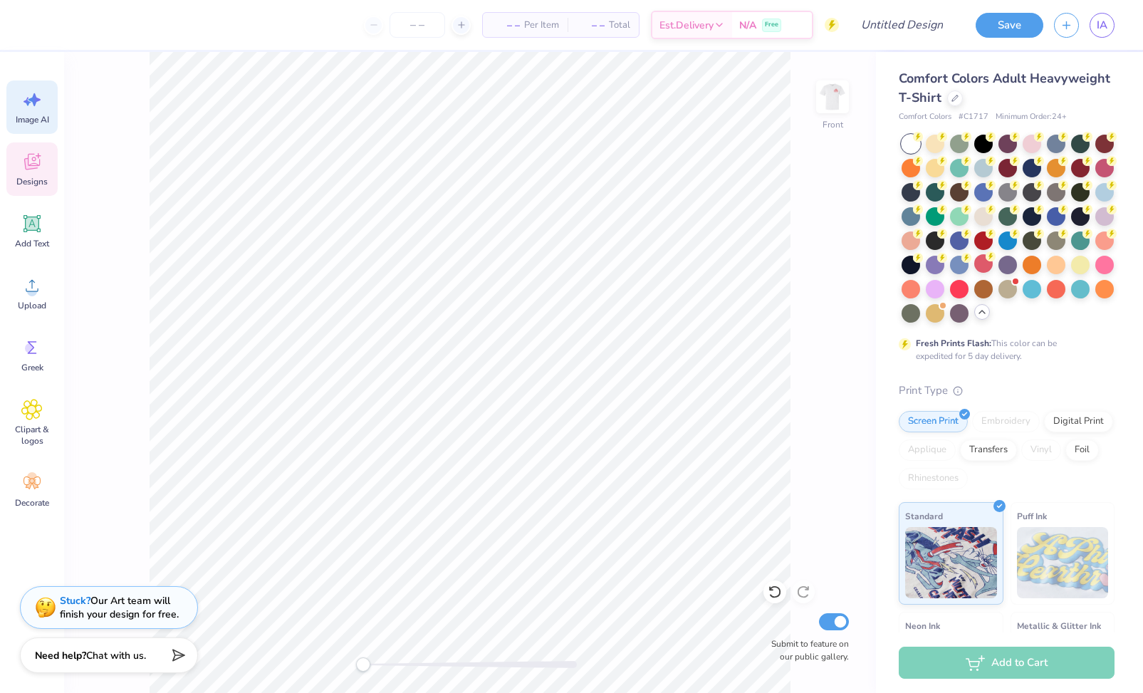
click at [42, 180] on span "Designs" at bounding box center [31, 181] width 31 height 11
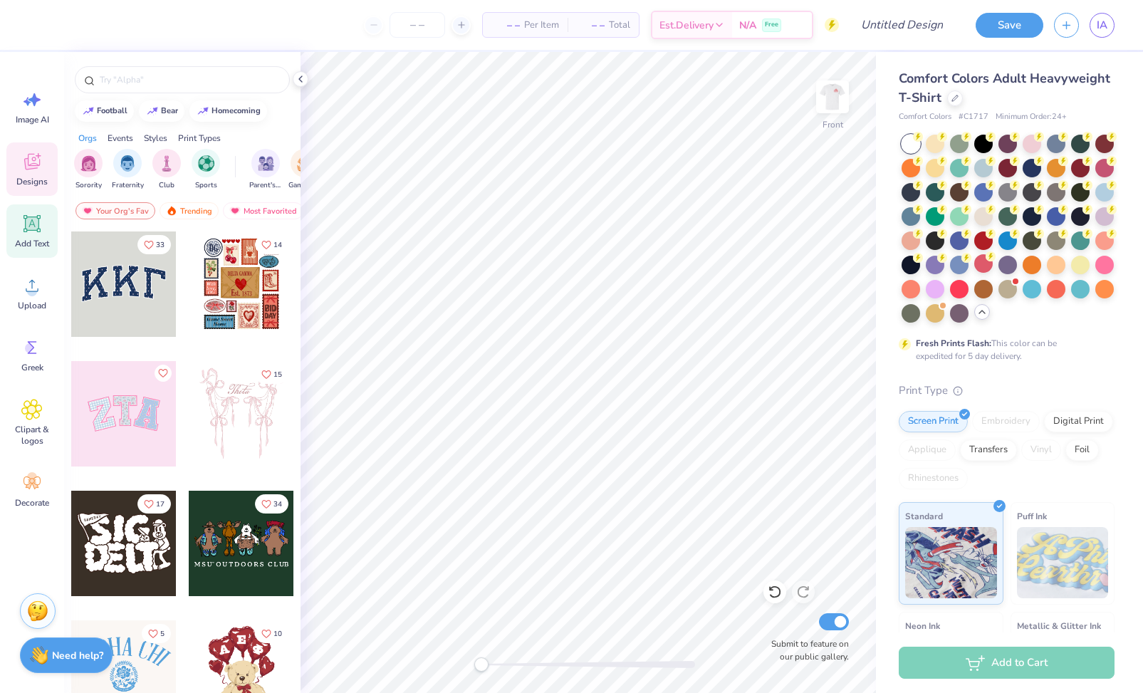
click at [36, 224] on icon at bounding box center [33, 224] width 14 height 14
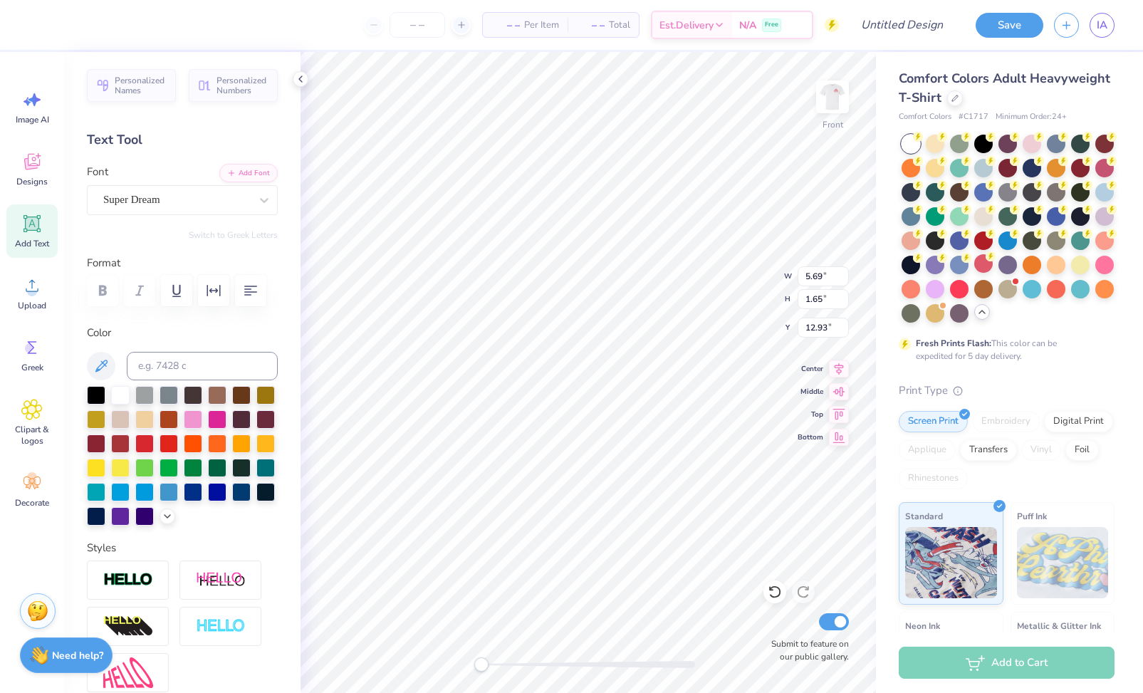
click at [25, 138] on div "Image AI Designs Add Text Upload Greek Clipart & logos Decorate" at bounding box center [31, 298] width 51 height 437
click at [37, 105] on icon at bounding box center [31, 99] width 21 height 21
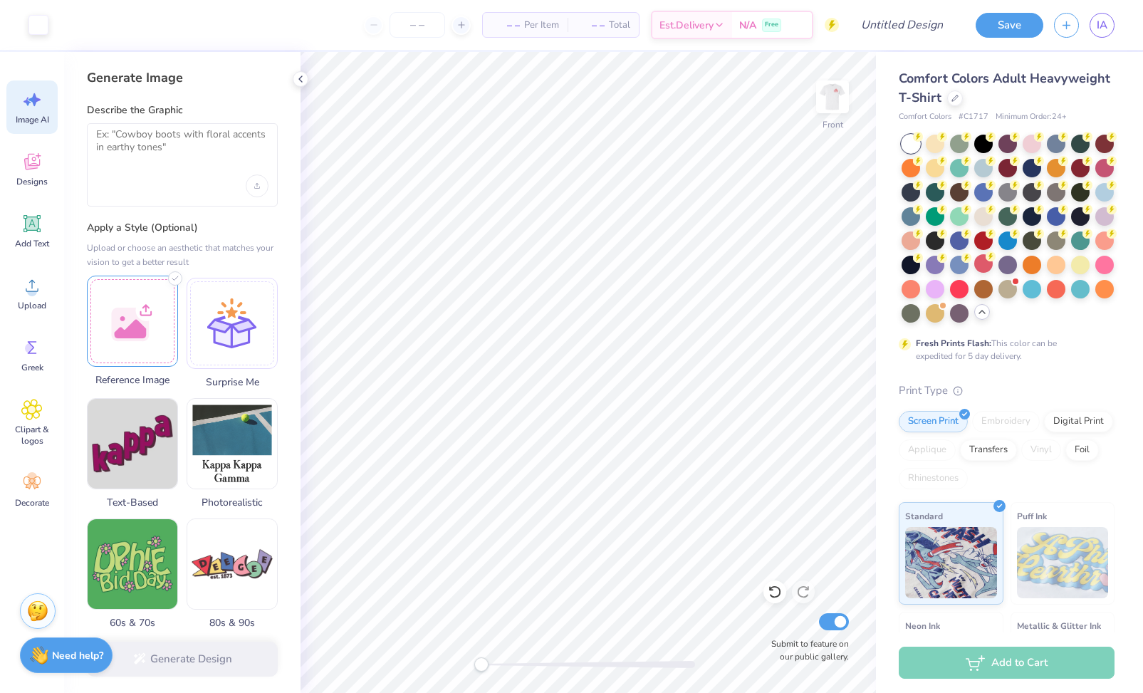
click at [116, 302] on div at bounding box center [132, 321] width 91 height 91
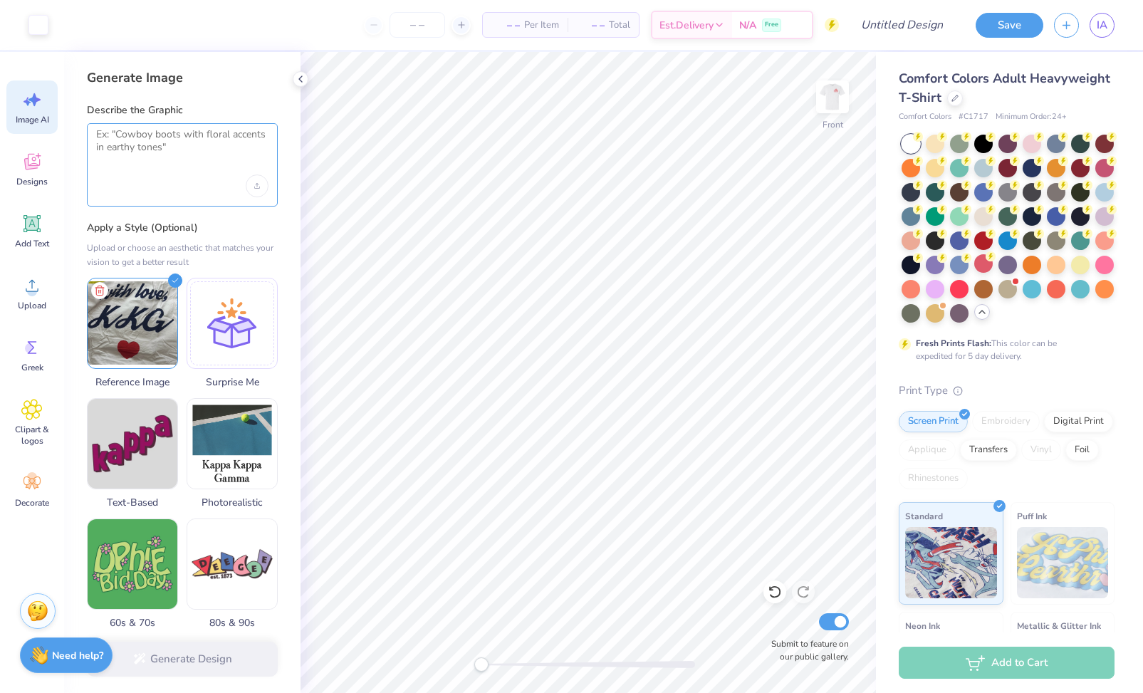
click at [187, 148] on textarea at bounding box center [182, 146] width 172 height 36
type textarea "same thing"
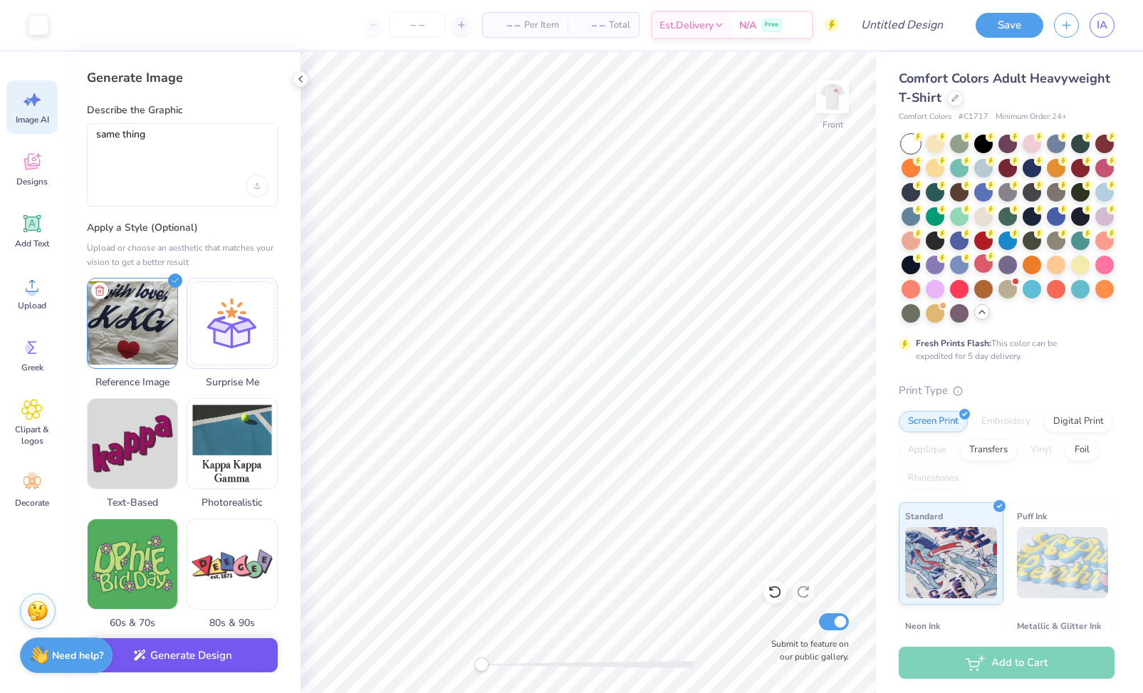
click at [211, 651] on button "Generate Design" at bounding box center [182, 655] width 191 height 35
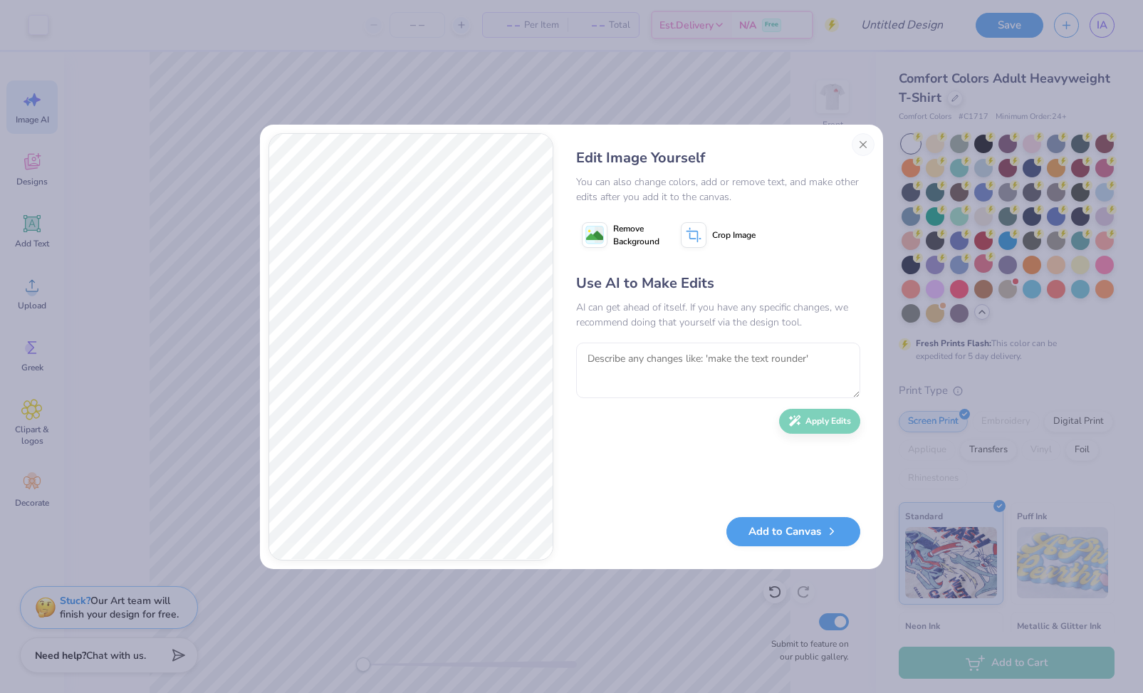
drag, startPoint x: 1140, startPoint y: 682, endPoint x: 765, endPoint y: 244, distance: 576.8
click at [765, 244] on div "Remove Background Crop Image" at bounding box center [718, 235] width 284 height 36
click at [615, 230] on span "Remove Background" at bounding box center [636, 235] width 46 height 26
click at [812, 533] on button "Add to Canvas" at bounding box center [793, 531] width 134 height 29
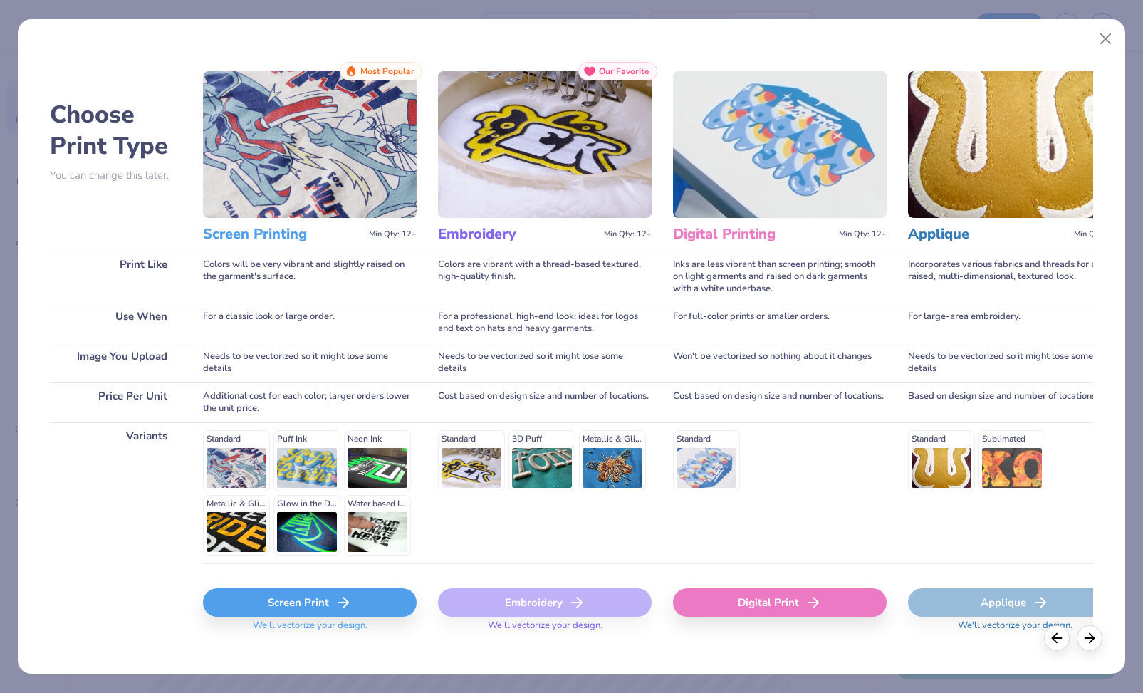
click at [348, 607] on icon at bounding box center [343, 602] width 17 height 17
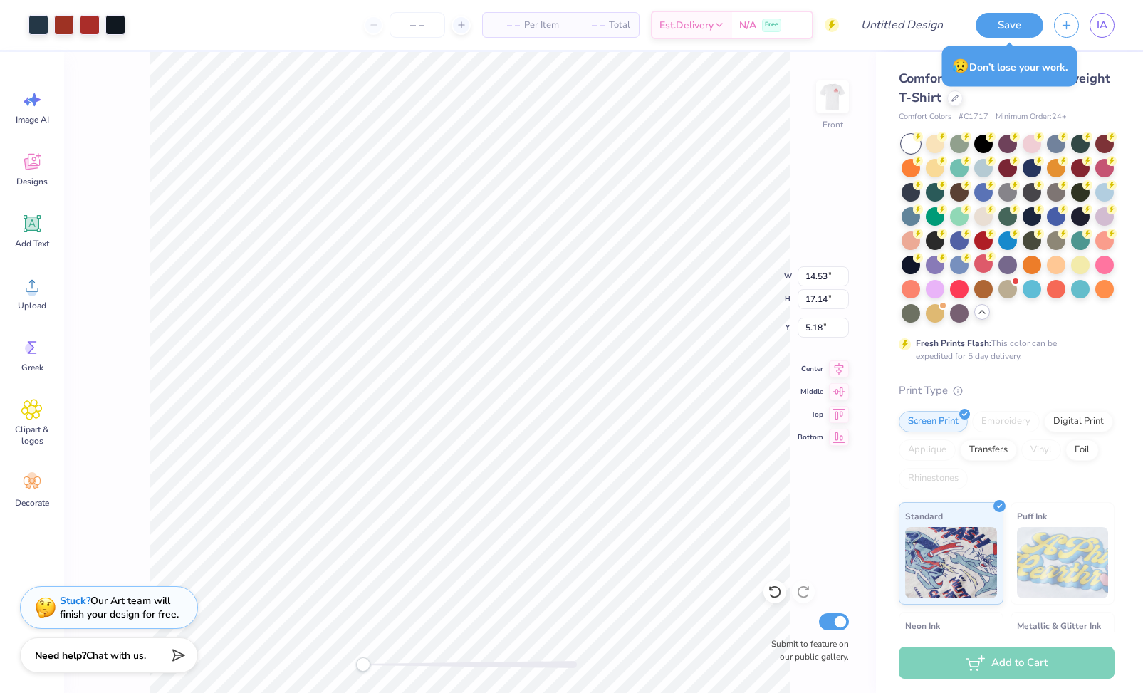
type input "5.69"
type input "1.65"
type input "12.93"
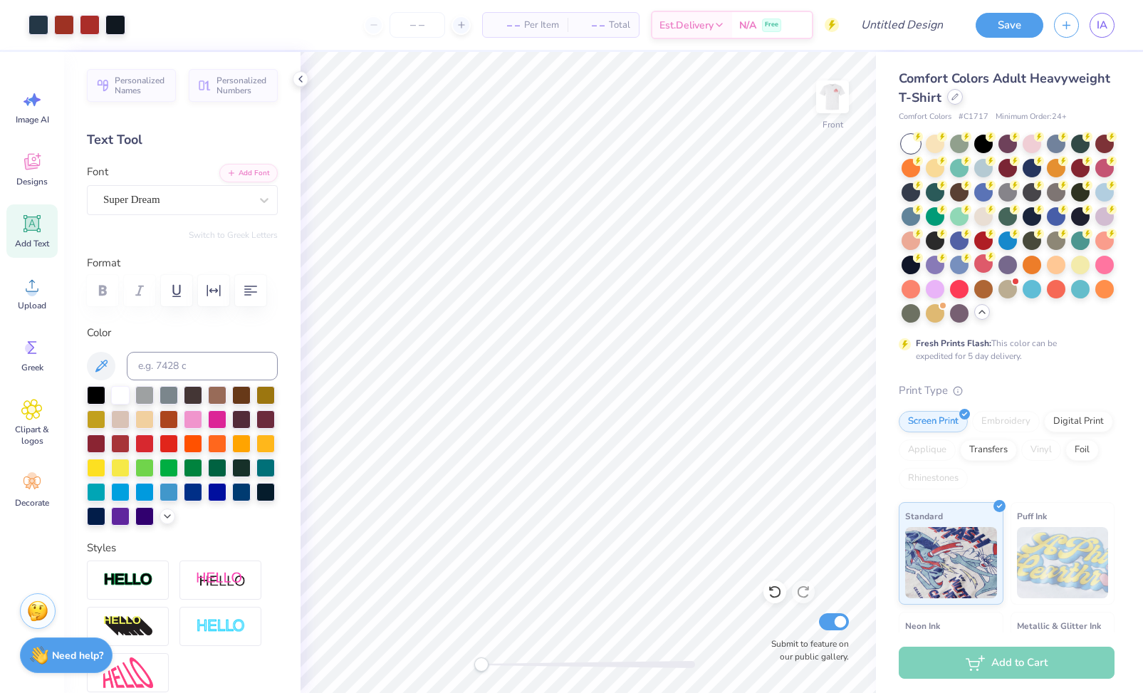
click at [870, 100] on div at bounding box center [955, 97] width 16 height 16
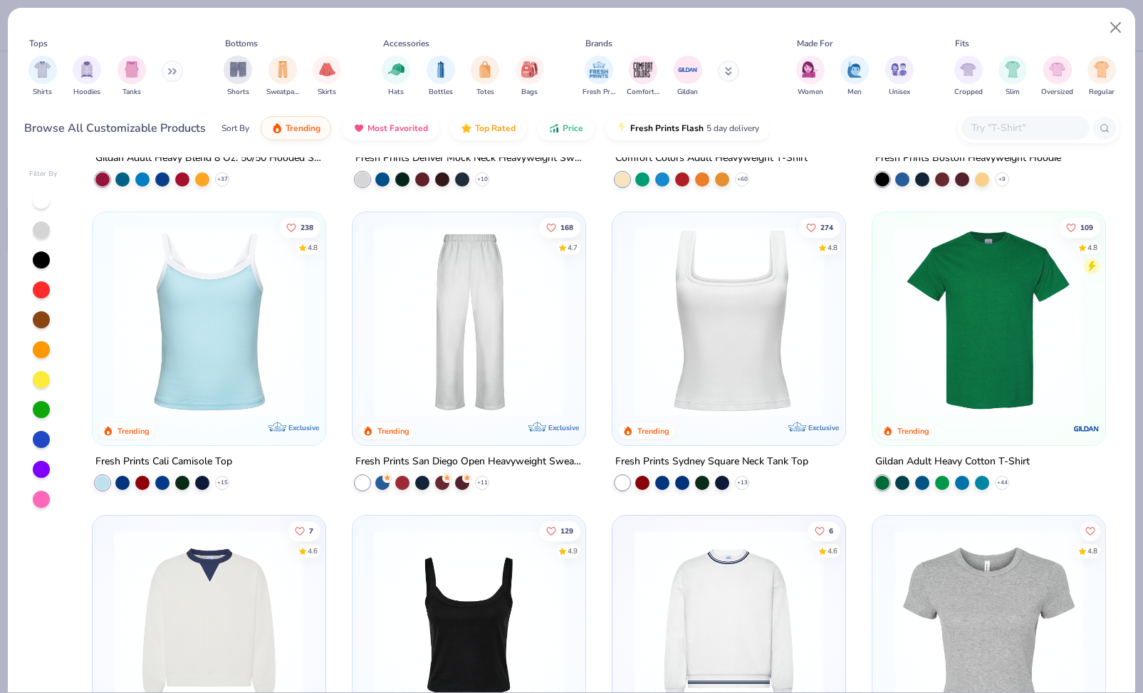
scroll to position [301, 0]
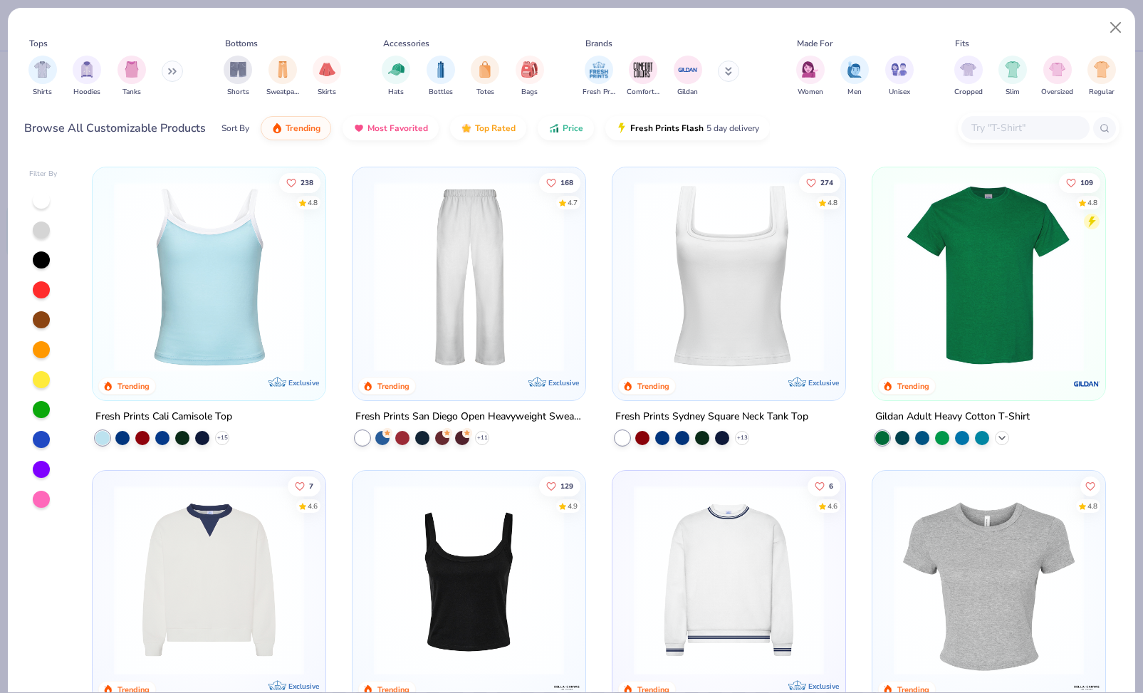
click at [870, 432] on icon at bounding box center [1001, 437] width 11 height 11
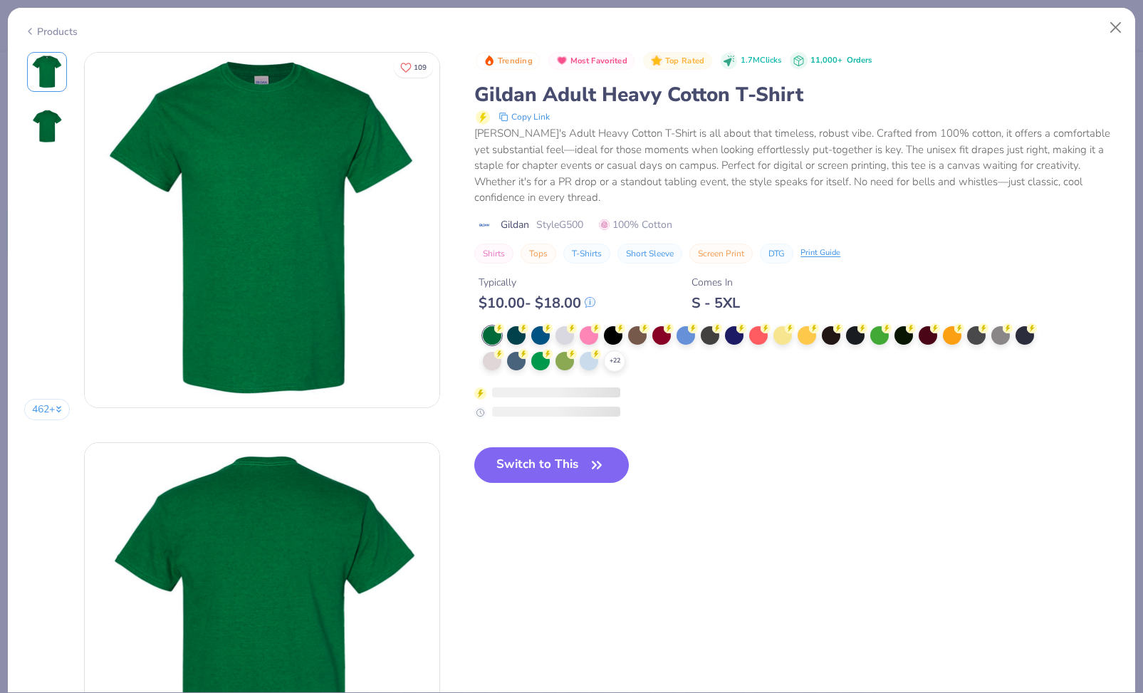
click at [557, 465] on button "Switch to This" at bounding box center [551, 465] width 155 height 36
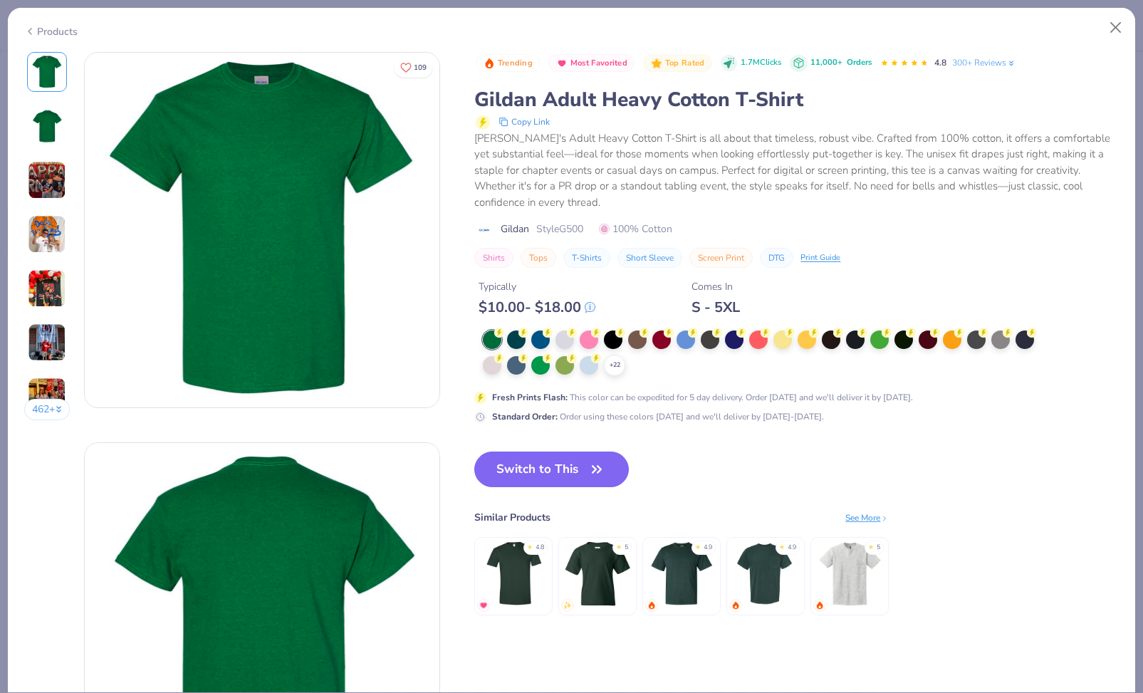
click at [870, 25] on button "Close" at bounding box center [1115, 27] width 27 height 27
click at [870, 30] on button "Close" at bounding box center [1115, 27] width 27 height 27
